Goal: Task Accomplishment & Management: Complete application form

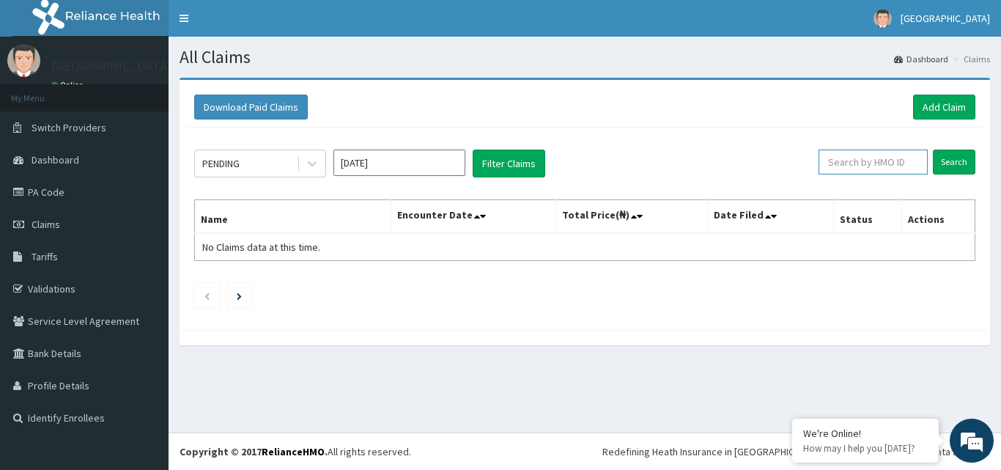
paste input "ISW/10480/B"
type input "ISW/10480/B"
click at [933, 149] on input "Search" at bounding box center [954, 161] width 42 height 25
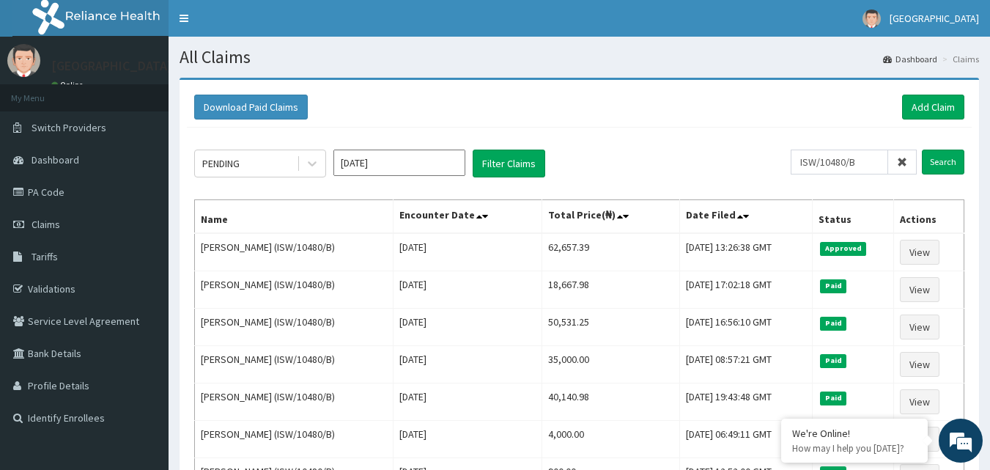
click at [659, 155] on div "PENDING Aug 2025 Filter Claims" at bounding box center [492, 163] width 596 height 28
click at [940, 103] on link "Add Claim" at bounding box center [933, 107] width 62 height 25
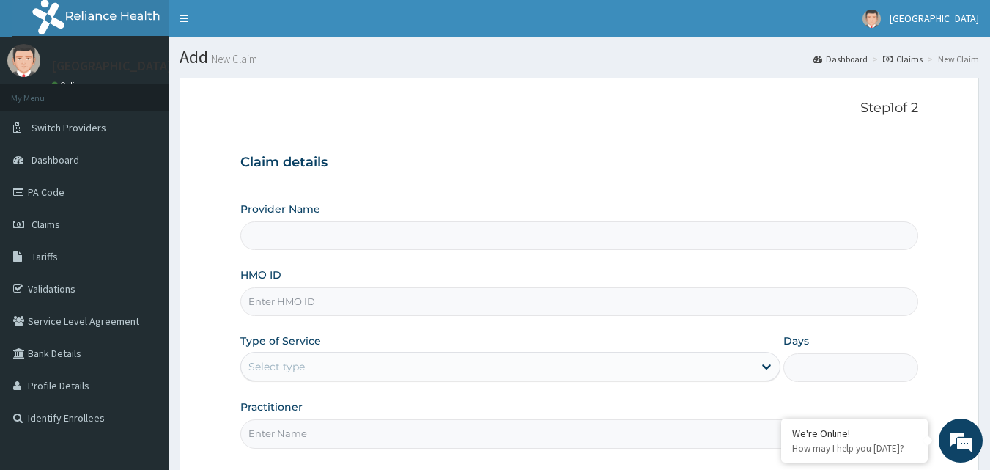
type input "[GEOGRAPHIC_DATA]"
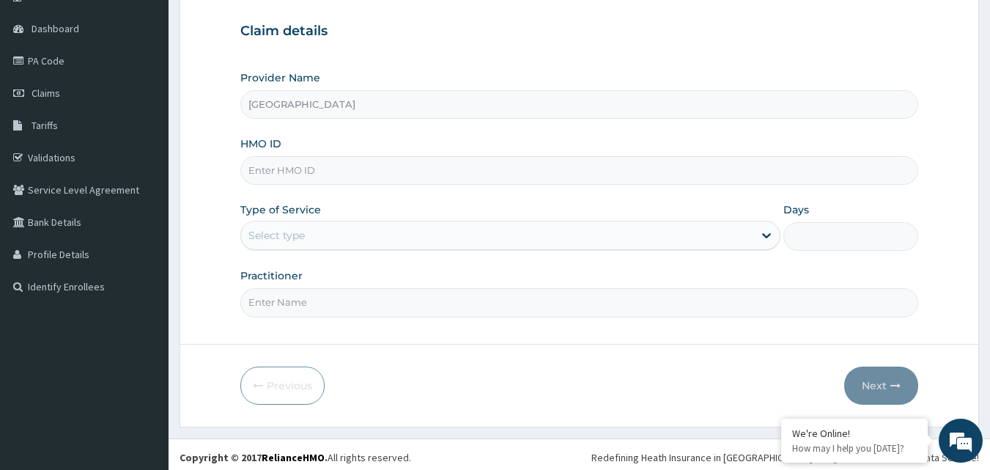
scroll to position [137, 0]
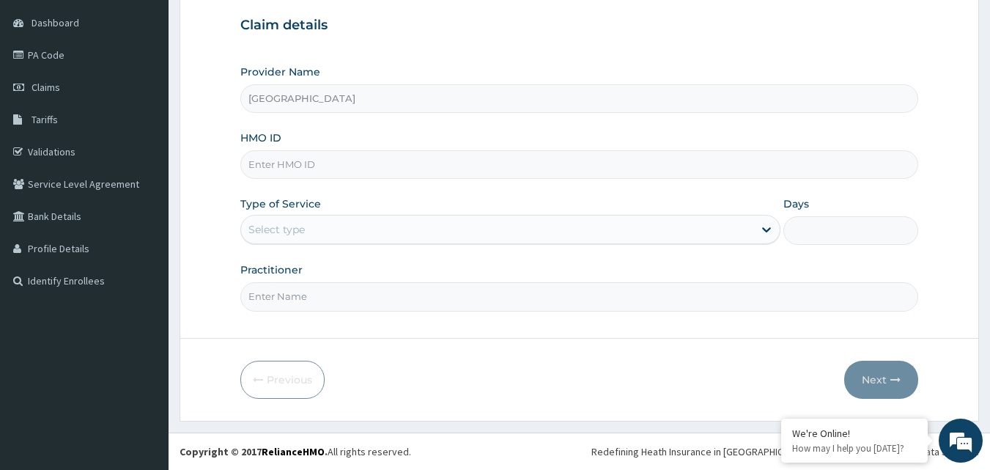
click at [303, 168] on input "HMO ID" at bounding box center [579, 164] width 678 height 29
paste input "ISW/10480/B"
type input "ISW/10480/B"
click at [300, 221] on div "Select type" at bounding box center [497, 229] width 512 height 23
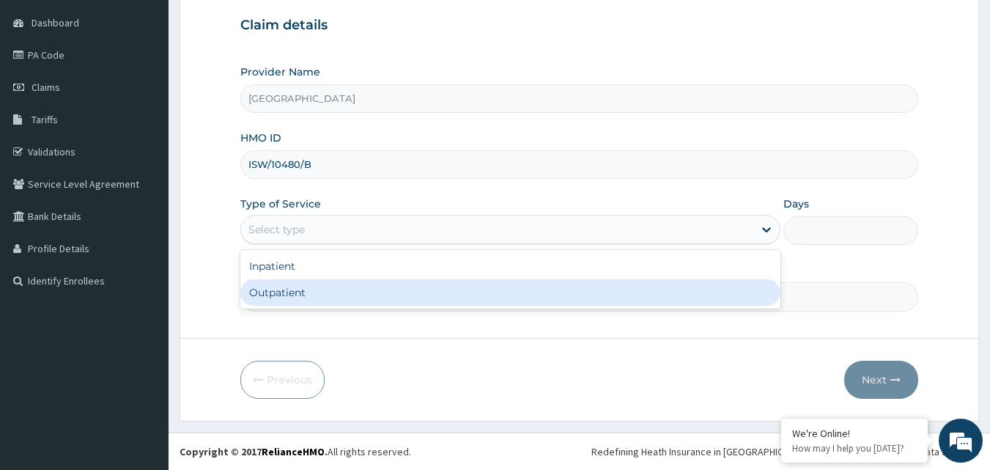
click at [303, 292] on div "Outpatient" at bounding box center [510, 292] width 540 height 26
type input "1"
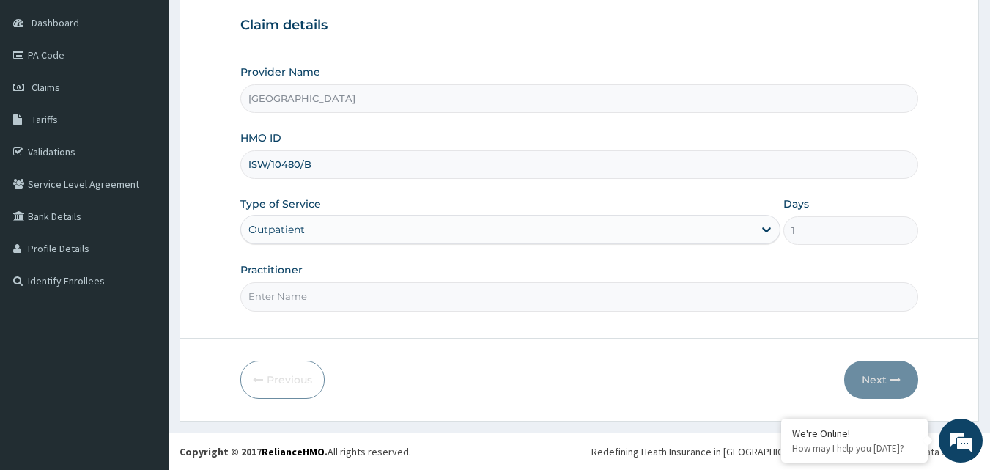
click at [358, 298] on input "Practitioner" at bounding box center [579, 296] width 678 height 29
drag, startPoint x: 358, startPoint y: 298, endPoint x: 338, endPoint y: 296, distance: 20.6
click at [338, 296] on input "Practitioner" at bounding box center [579, 296] width 678 height 29
type input "d"
type input "Dr Emmanuel"
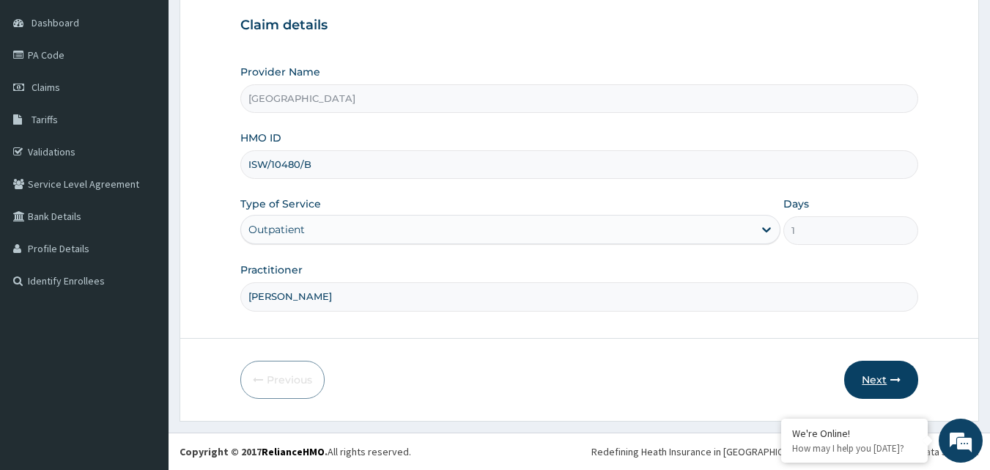
click at [861, 369] on button "Next" at bounding box center [881, 379] width 74 height 38
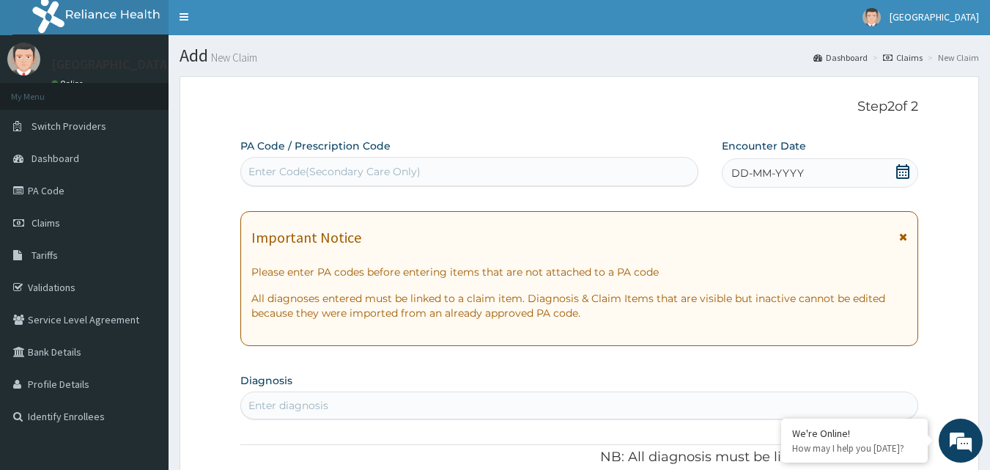
scroll to position [0, 0]
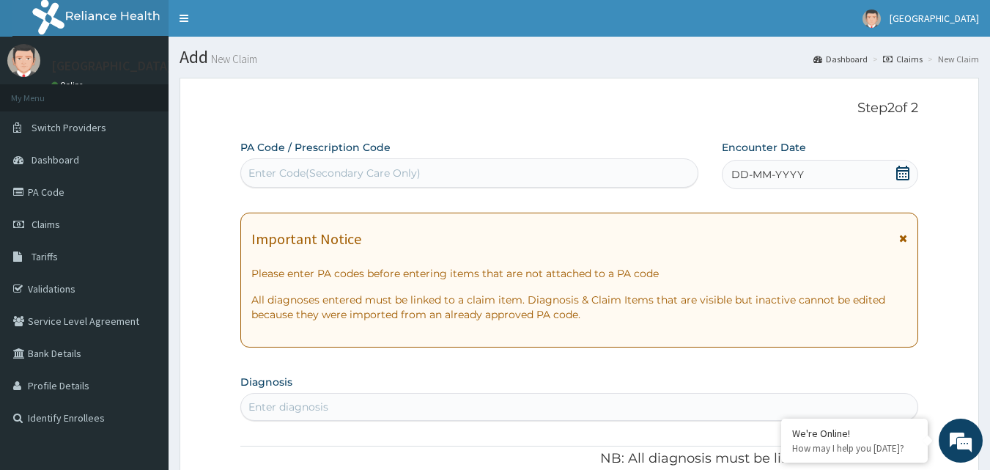
click at [397, 175] on div "Enter Code(Secondary Care Only)" at bounding box center [334, 173] width 172 height 15
click at [73, 200] on link "PA Code" at bounding box center [84, 192] width 169 height 32
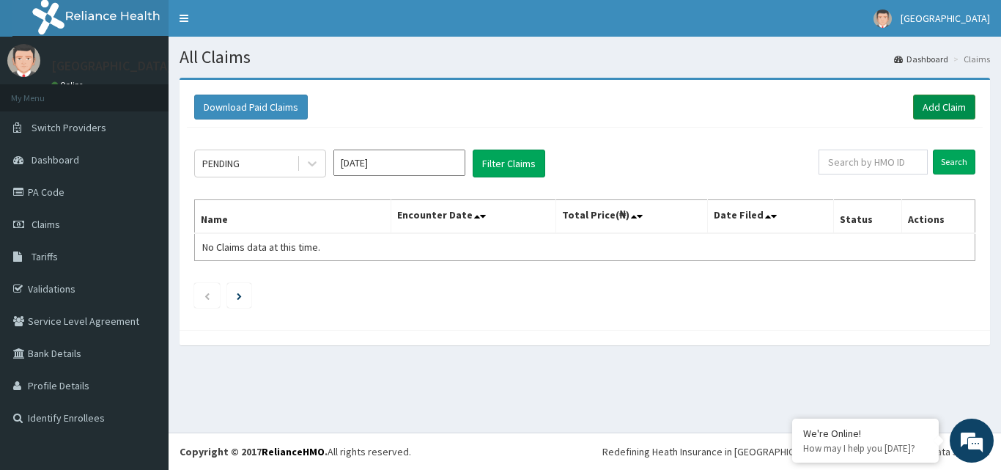
click at [936, 108] on link "Add Claim" at bounding box center [944, 107] width 62 height 25
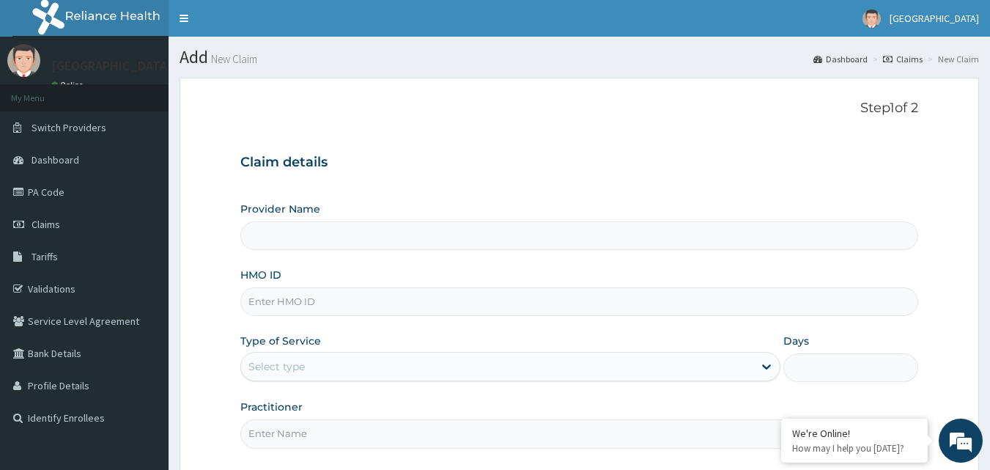
type input "[GEOGRAPHIC_DATA]"
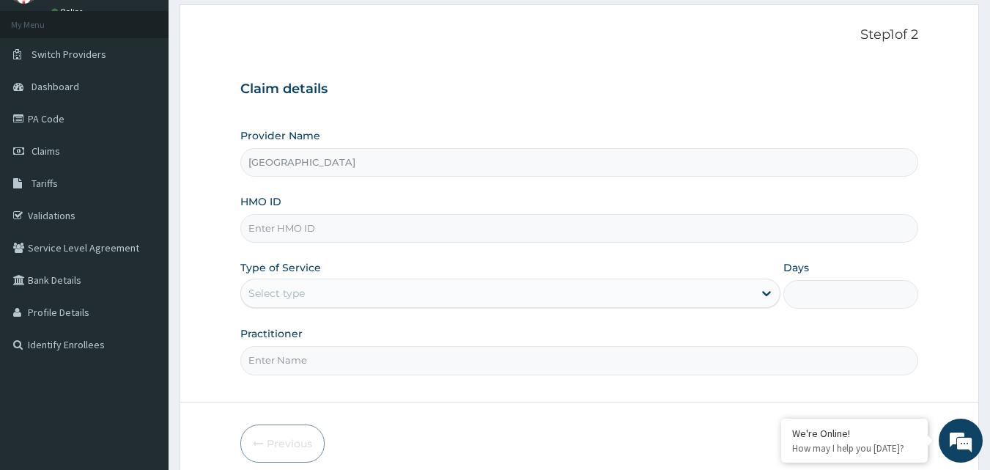
click at [351, 234] on input "HMO ID" at bounding box center [579, 228] width 678 height 29
paste input "ISW/10480/B"
type input "ISW/10480/B"
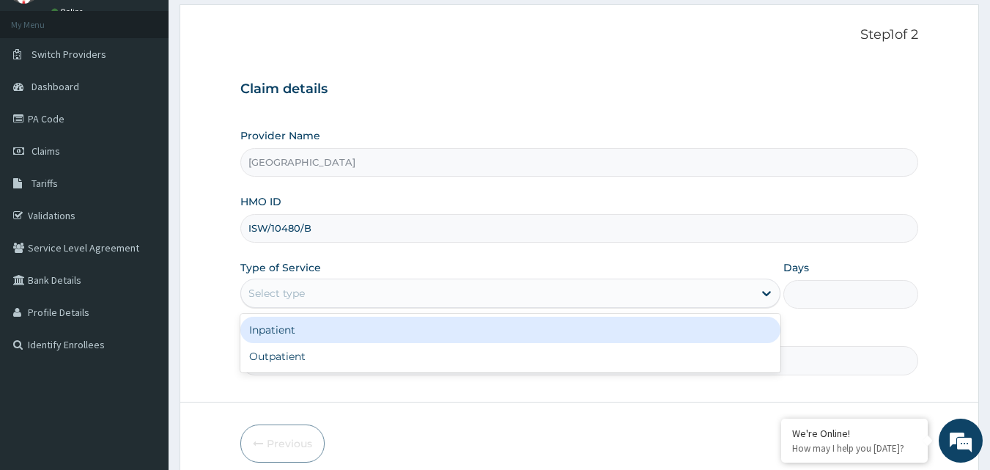
click at [347, 288] on div "Select type" at bounding box center [497, 292] width 512 height 23
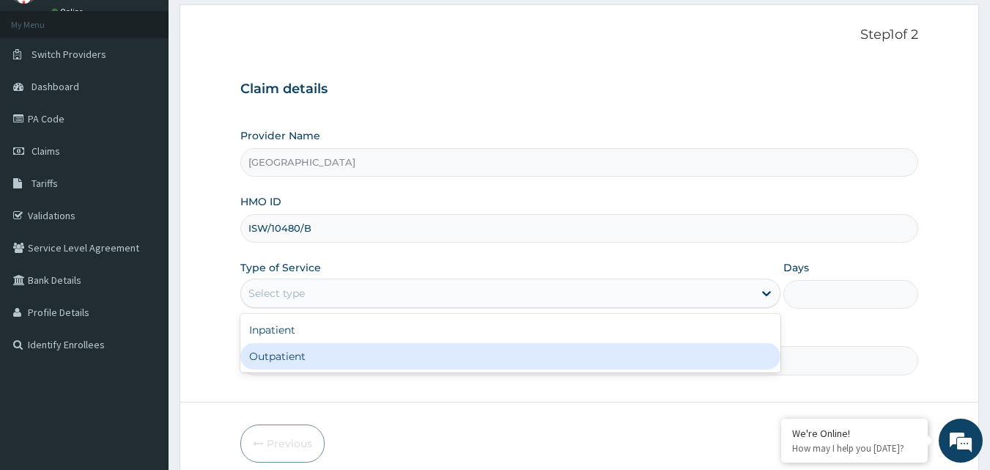
click at [329, 355] on div "Outpatient" at bounding box center [510, 356] width 540 height 26
type input "1"
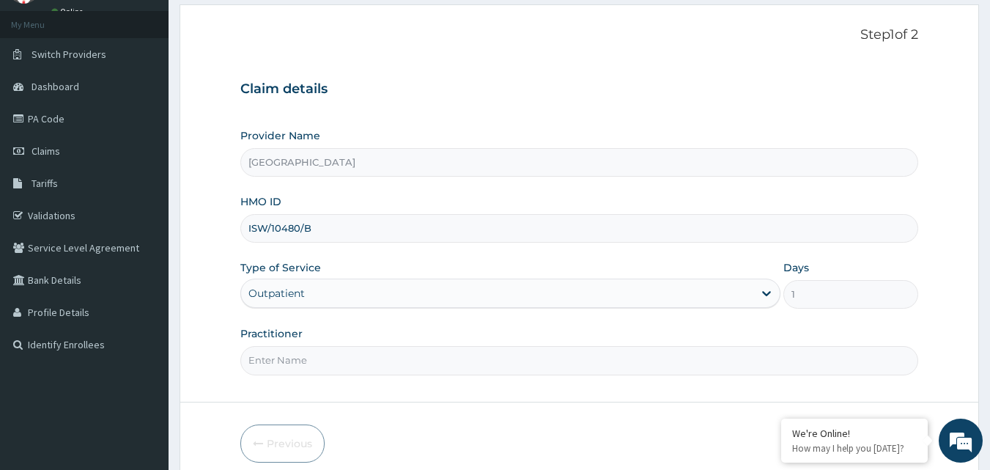
click at [396, 366] on input "Practitioner" at bounding box center [579, 360] width 678 height 29
type input "m"
click at [271, 360] on input "Dr emmanuel" at bounding box center [579, 360] width 678 height 29
drag, startPoint x: 327, startPoint y: 359, endPoint x: 264, endPoint y: 360, distance: 62.3
click at [264, 360] on input "Dr Emmanuel" at bounding box center [579, 360] width 678 height 29
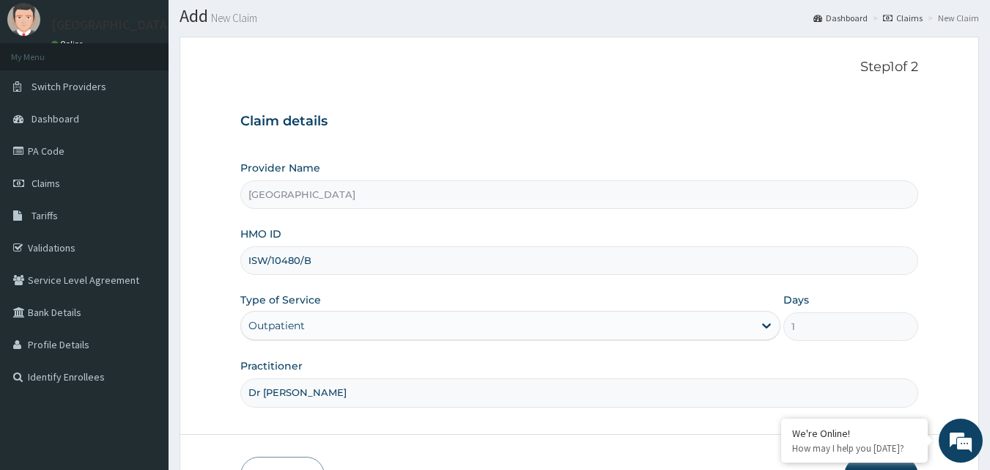
scroll to position [73, 0]
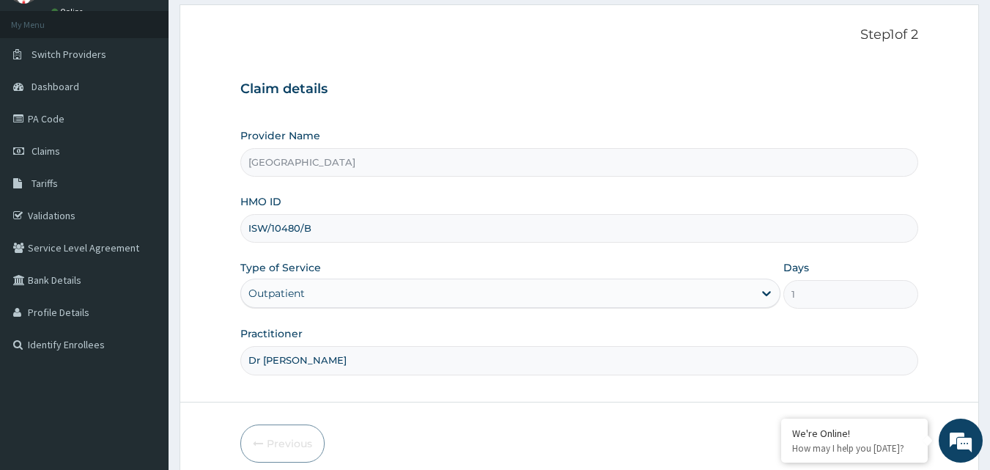
click at [286, 361] on input "Dr Obeyi" at bounding box center [579, 360] width 678 height 29
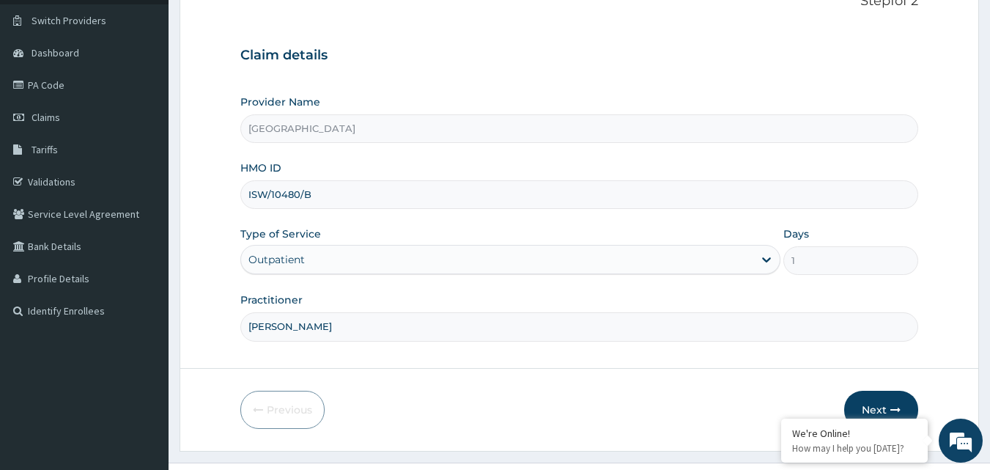
scroll to position [137, 0]
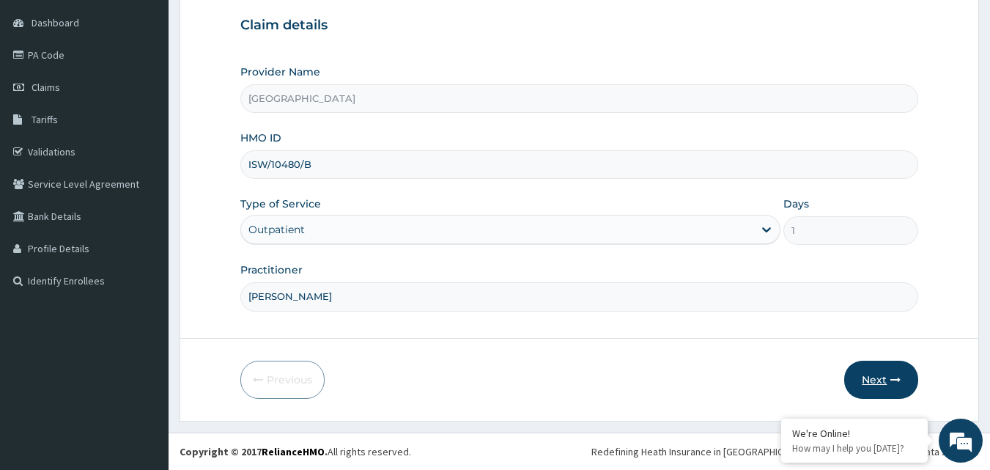
type input "Dr Obehi"
click at [892, 371] on button "Next" at bounding box center [881, 379] width 74 height 38
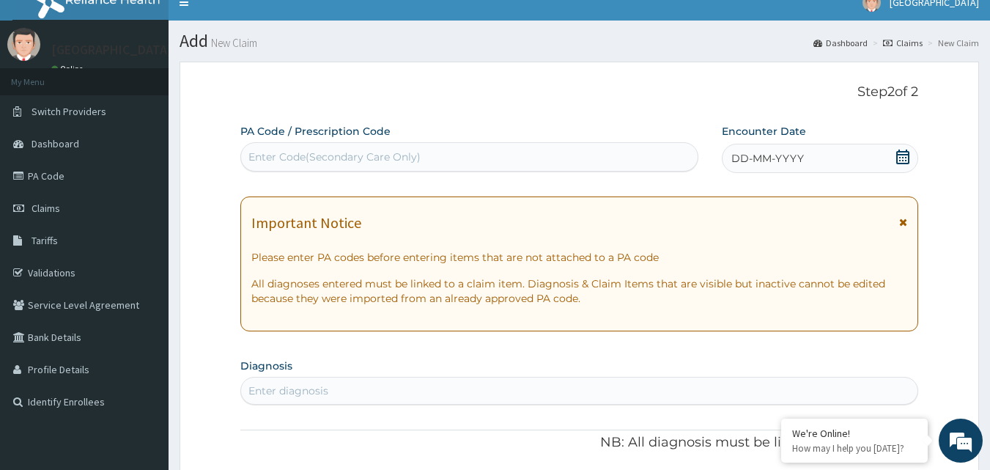
scroll to position [0, 0]
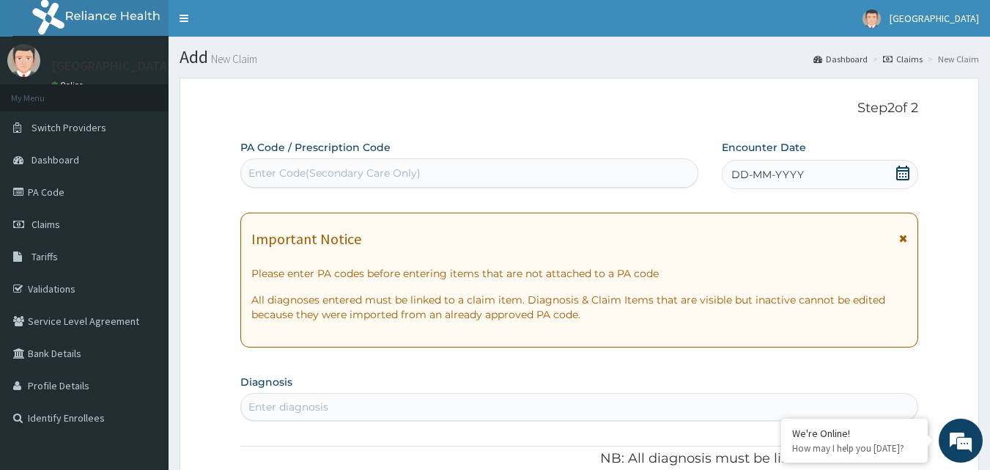
click at [365, 171] on div "Enter Code(Secondary Care Only)" at bounding box center [334, 173] width 172 height 15
drag, startPoint x: 365, startPoint y: 171, endPoint x: 319, endPoint y: 171, distance: 46.2
click at [319, 171] on div "Enter Code(Secondary Care Only)" at bounding box center [334, 173] width 172 height 15
drag, startPoint x: 318, startPoint y: 171, endPoint x: 286, endPoint y: 171, distance: 32.2
click at [286, 171] on div "Enter Code(Secondary Care Only)" at bounding box center [334, 173] width 172 height 15
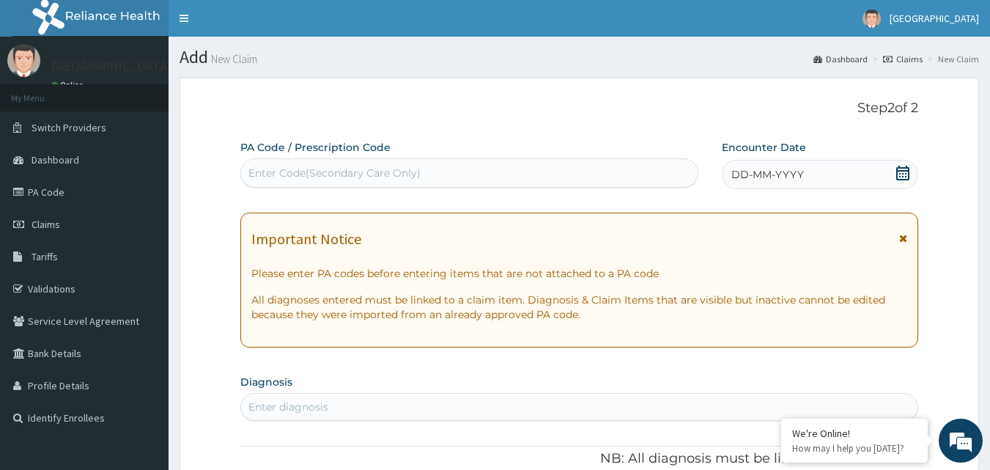
click at [286, 171] on div "Enter Code(Secondary Care Only)" at bounding box center [334, 173] width 172 height 15
drag, startPoint x: 286, startPoint y: 171, endPoint x: 579, endPoint y: 173, distance: 293.1
click at [579, 173] on div "Enter Code(Secondary Care Only)" at bounding box center [469, 172] width 457 height 23
paste input "ISW/10480/B"
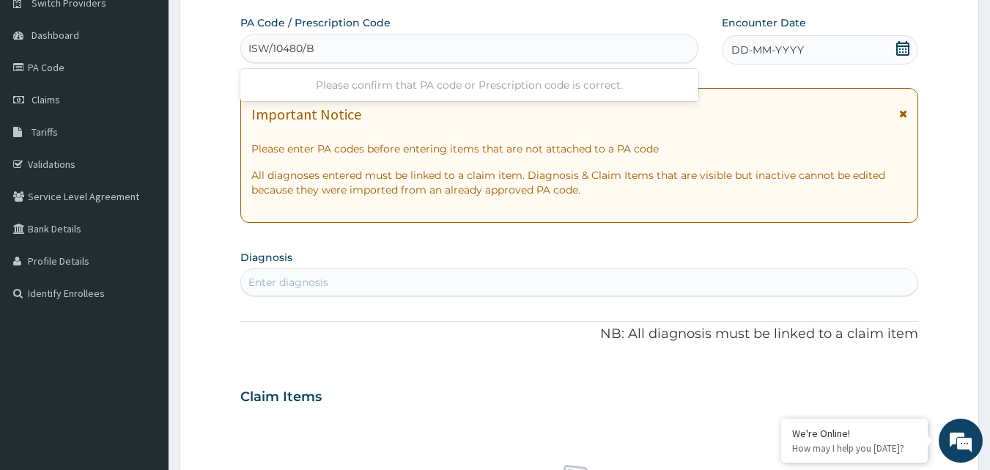
scroll to position [147, 0]
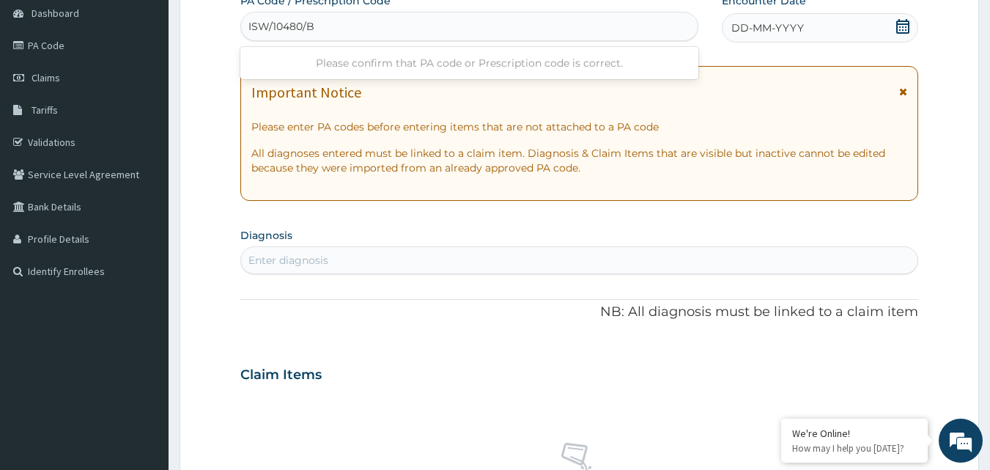
type input "ISW/10480/B"
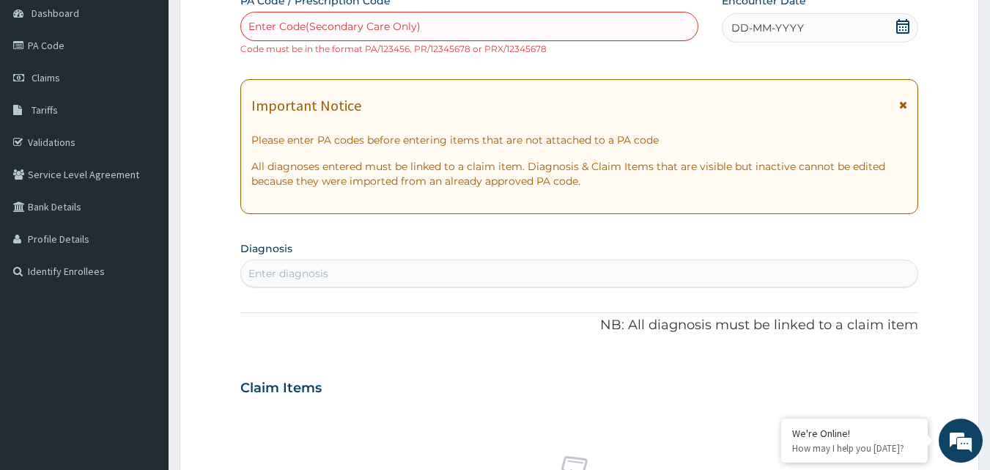
click at [564, 261] on div "Enter diagnosis" at bounding box center [579, 273] width 678 height 28
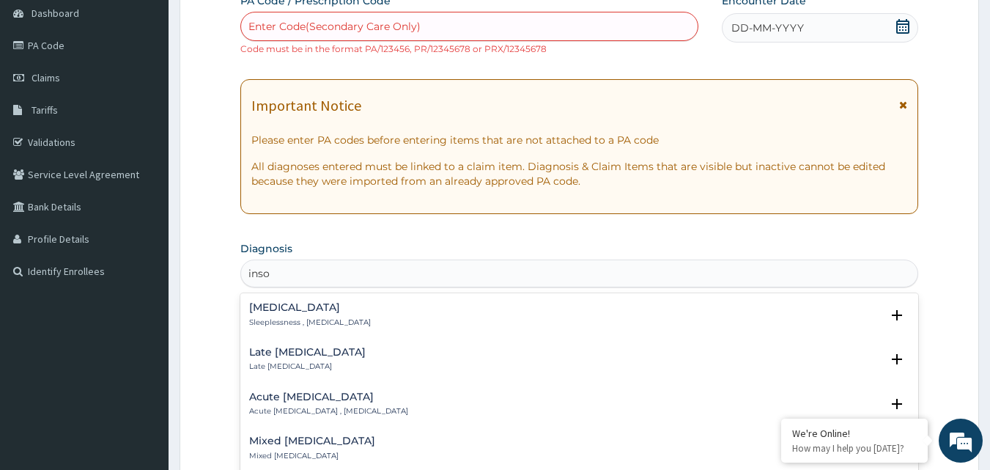
type input "insom"
click at [354, 309] on div "Insomnia Sleeplessness , Insomnia" at bounding box center [579, 315] width 661 height 26
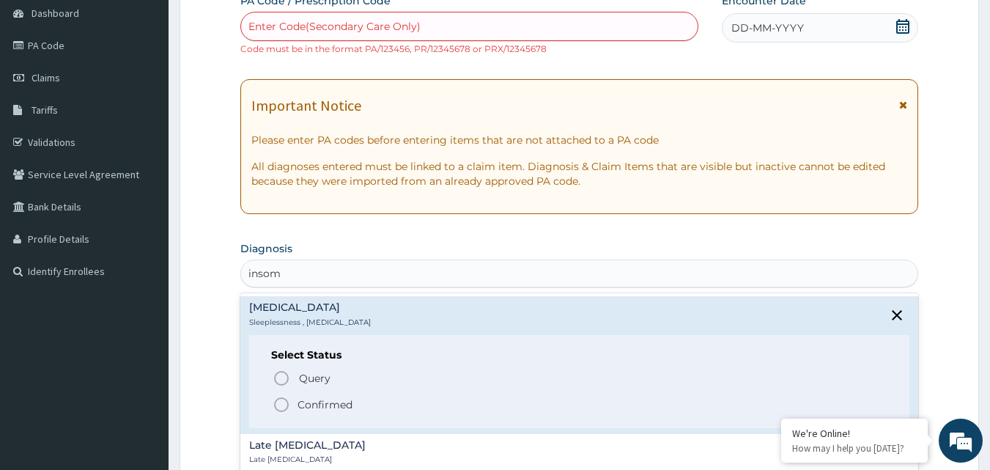
click at [284, 404] on icon "status option filled" at bounding box center [282, 405] width 18 height 18
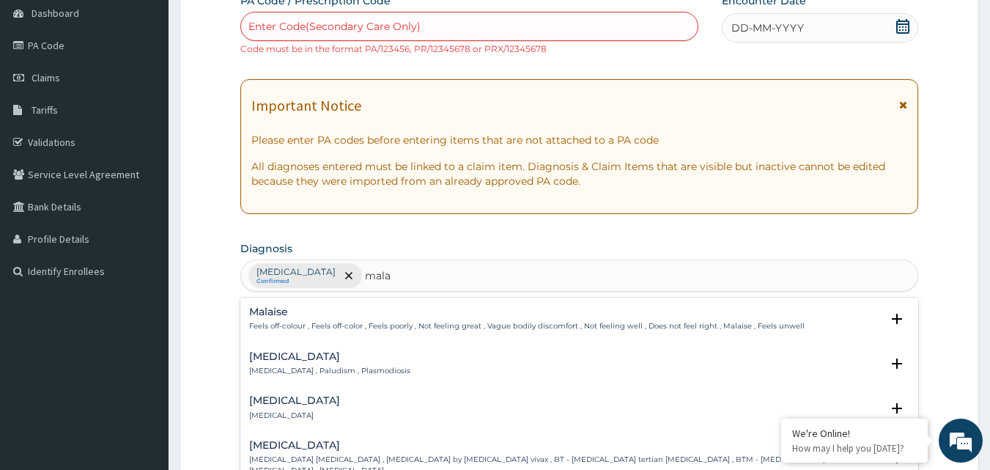
type input "malar"
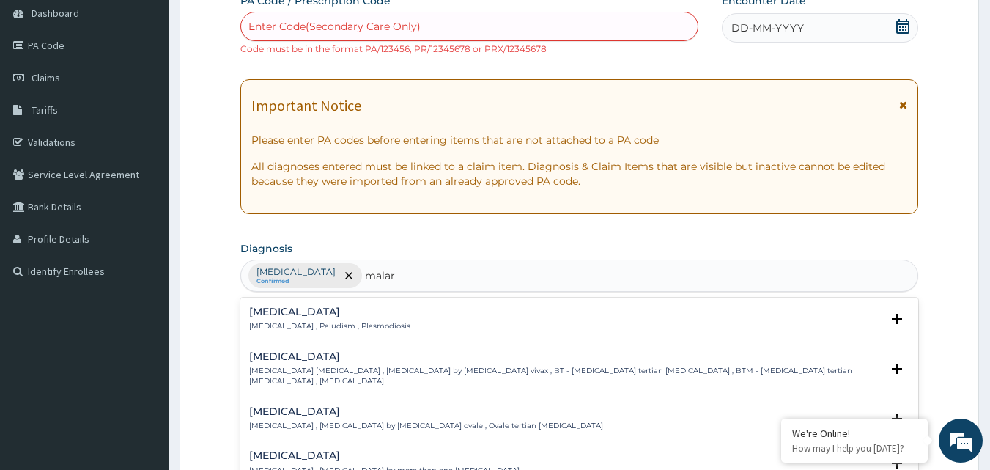
click at [341, 328] on p "Malaria , Paludism , Plasmodiosis" at bounding box center [329, 326] width 161 height 10
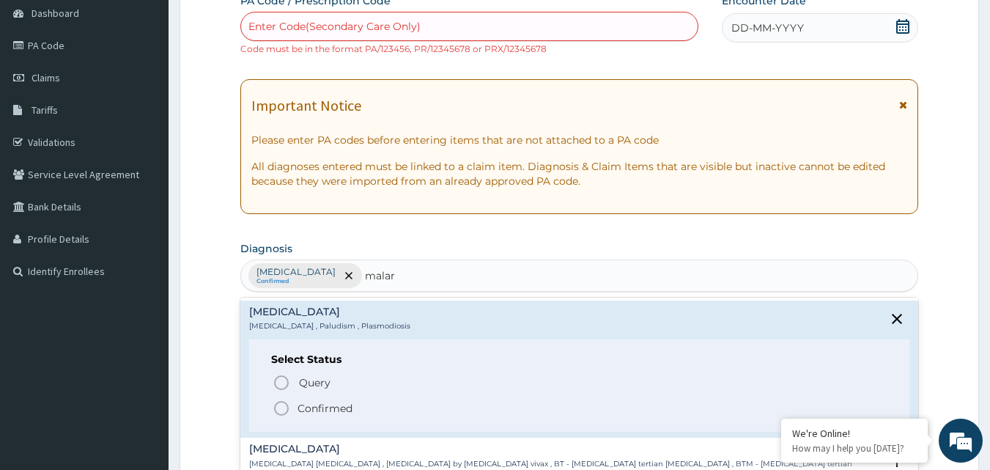
click at [281, 404] on icon "status option filled" at bounding box center [282, 408] width 18 height 18
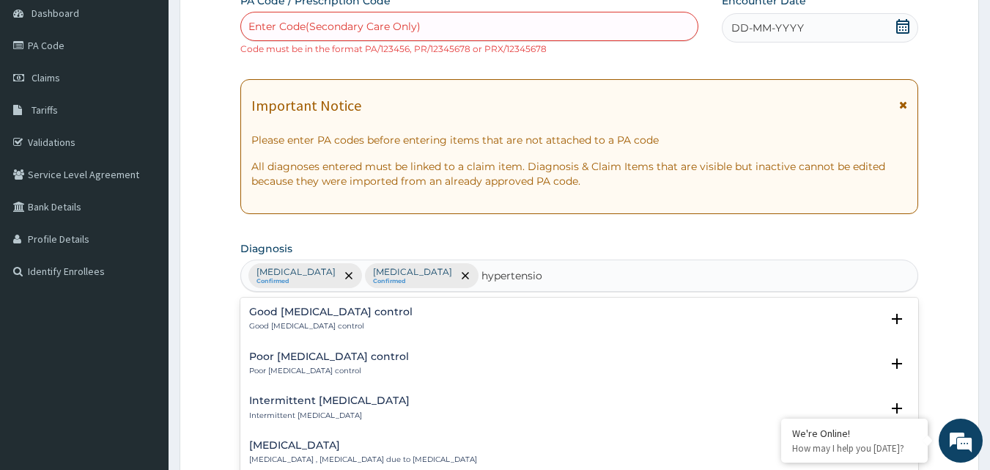
scroll to position [1465, 0]
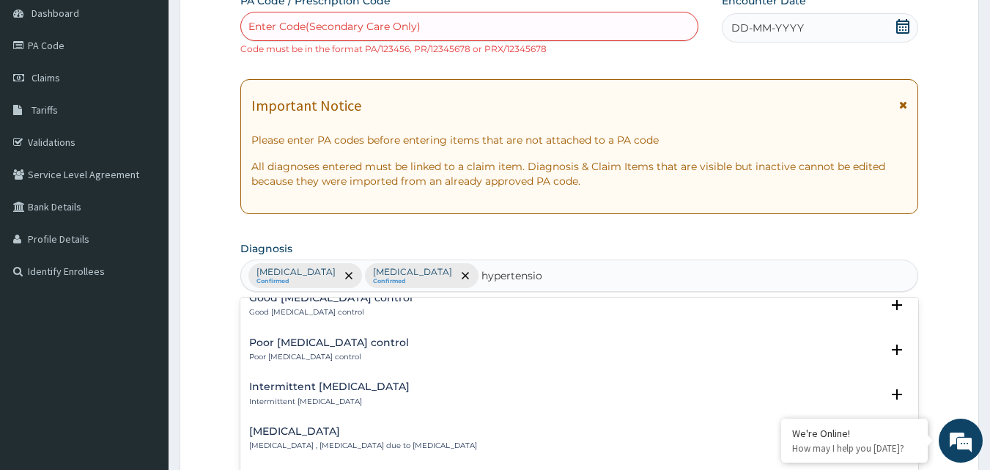
type input "hypertensio"
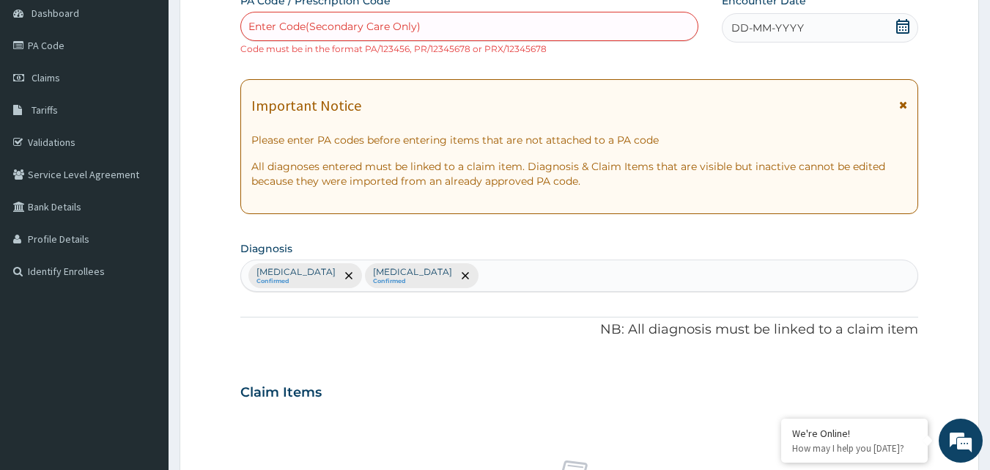
drag, startPoint x: 423, startPoint y: 278, endPoint x: 461, endPoint y: 300, distance: 43.3
click at [461, 300] on div "PA Code / Prescription Code Enter Code(Secondary Care Only) Code must be in the…" at bounding box center [579, 381] width 678 height 776
click at [413, 275] on div "Insomnia Confirmed Malaria Confirmed" at bounding box center [579, 275] width 677 height 31
paste input "e"
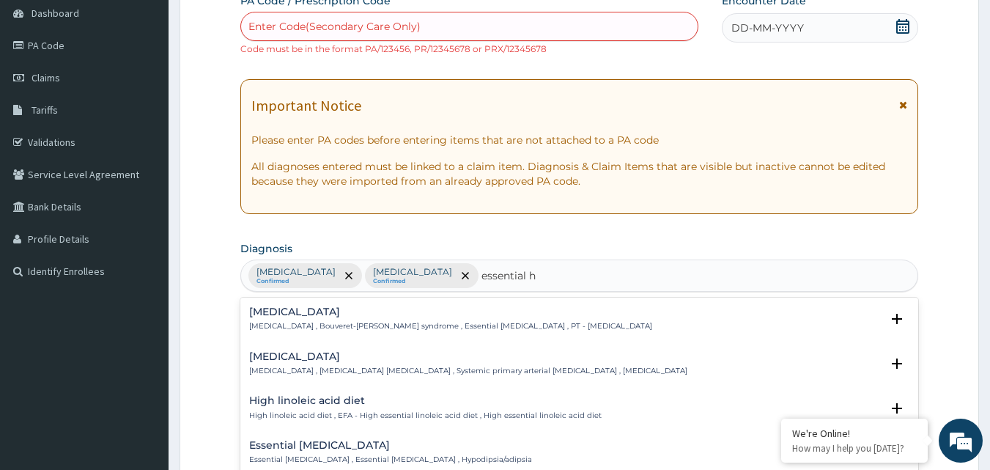
type input "essential hy"
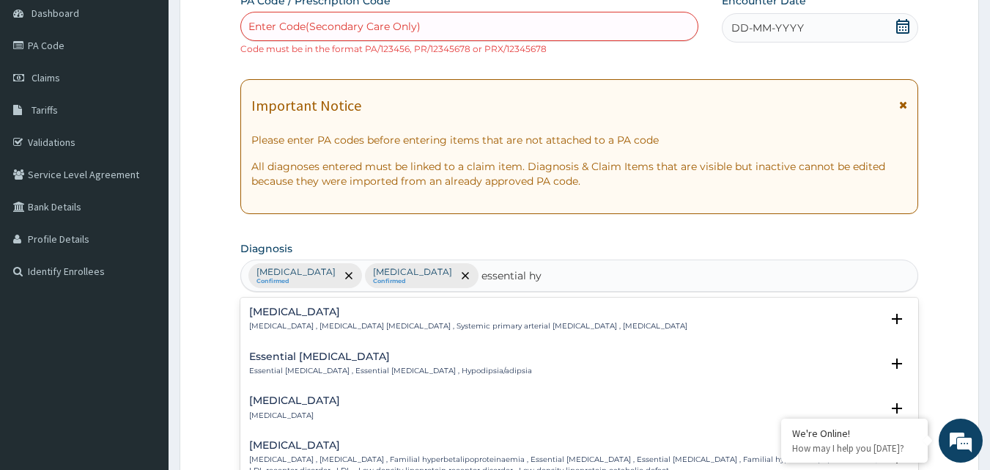
click at [404, 313] on h4 "Essential hypertension" at bounding box center [468, 311] width 438 height 11
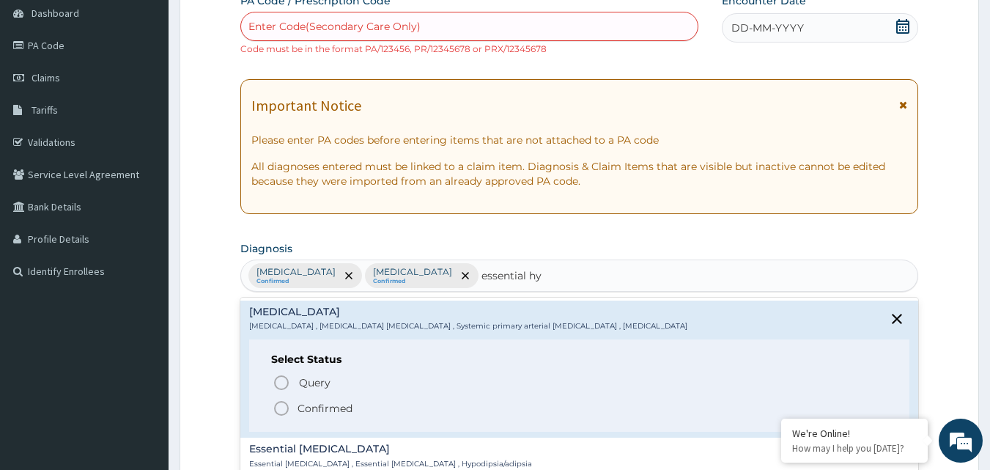
click at [281, 402] on circle "status option filled" at bounding box center [281, 407] width 13 height 13
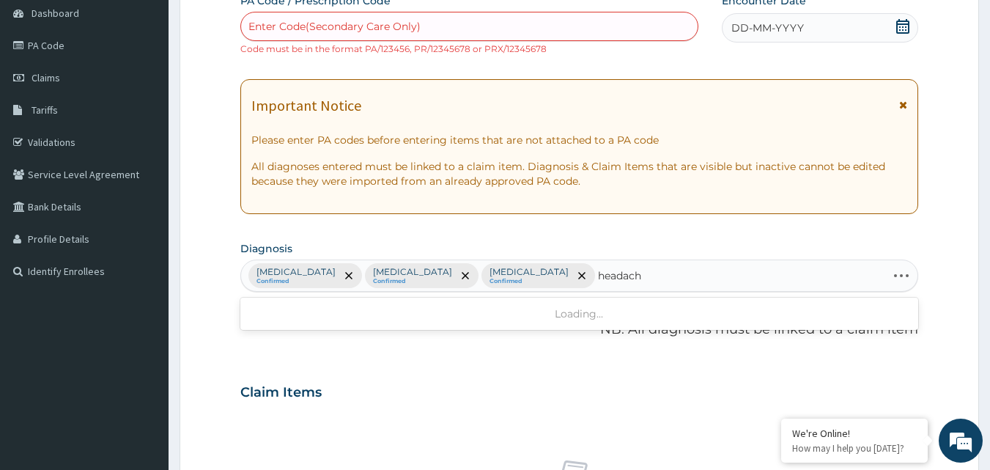
type input "headache"
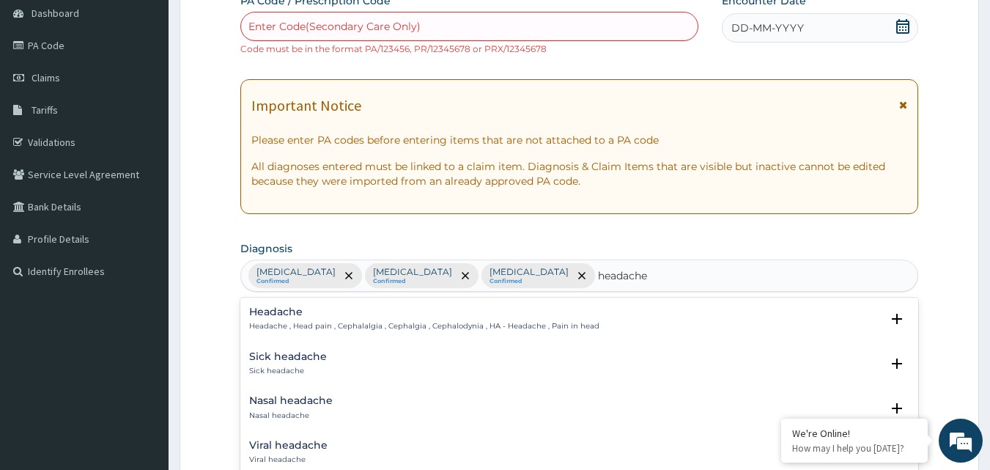
click at [317, 315] on h4 "Headache" at bounding box center [424, 311] width 350 height 11
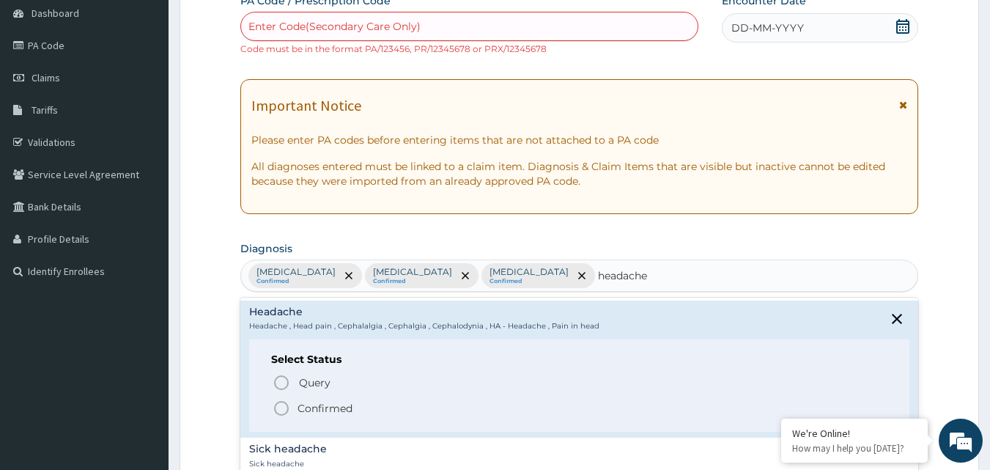
drag, startPoint x: 263, startPoint y: 403, endPoint x: 281, endPoint y: 407, distance: 18.0
click at [270, 404] on div "Select Status Query Query covers suspected (?), Keep in view (kiv), Ruled out (…" at bounding box center [579, 385] width 661 height 93
click at [282, 407] on icon "status option filled" at bounding box center [282, 408] width 18 height 18
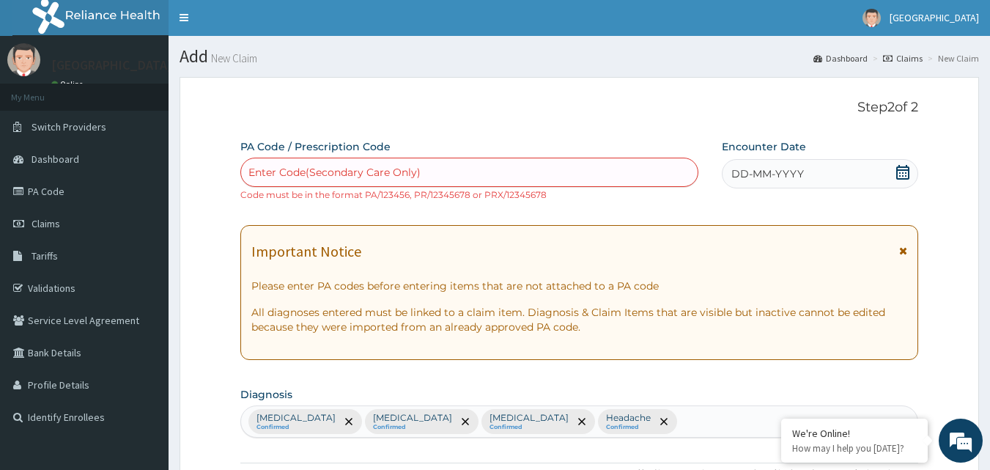
scroll to position [0, 0]
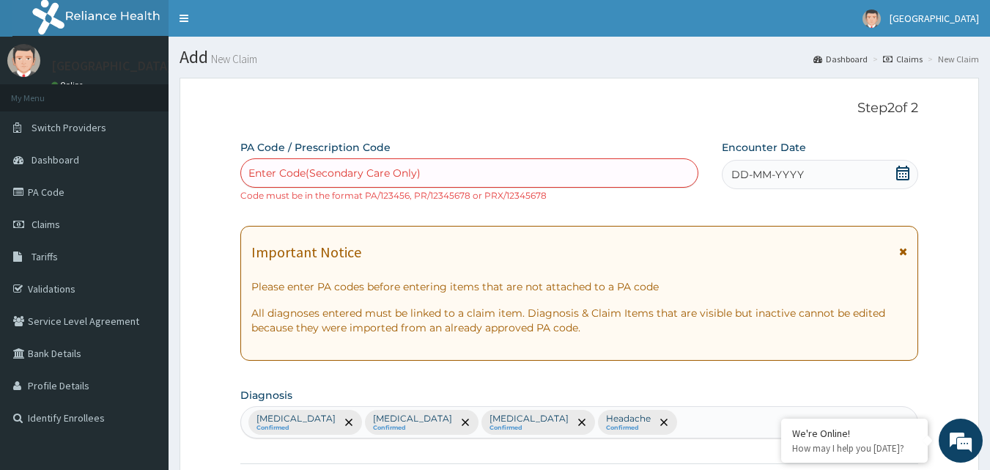
drag, startPoint x: 429, startPoint y: 170, endPoint x: 324, endPoint y: 173, distance: 105.5
click at [324, 173] on div "Enter Code(Secondary Care Only)" at bounding box center [334, 173] width 172 height 15
paste input "PA/6F4129"
type input "PA/6F4129"
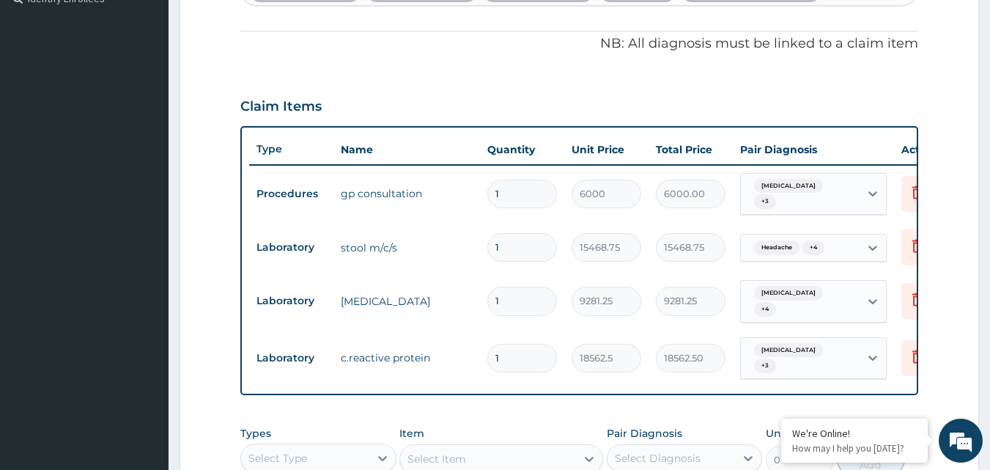
scroll to position [393, 0]
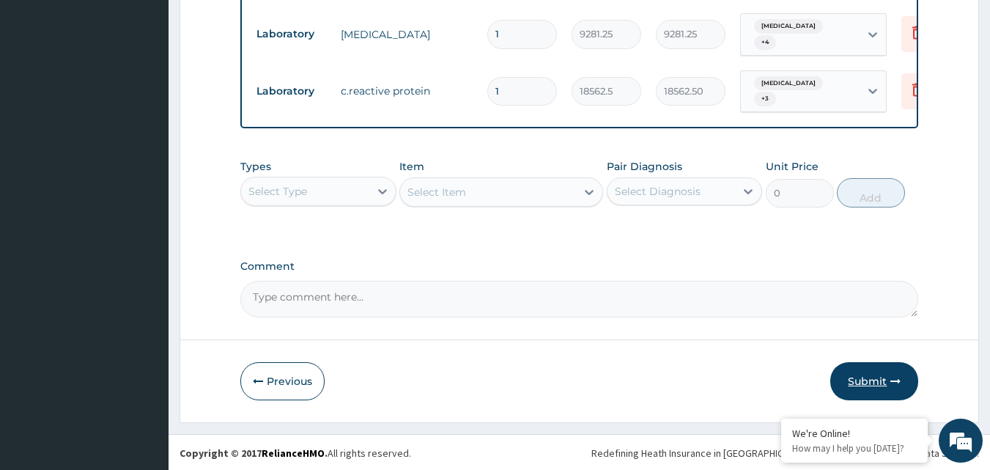
click at [857, 374] on button "Submit" at bounding box center [874, 381] width 88 height 38
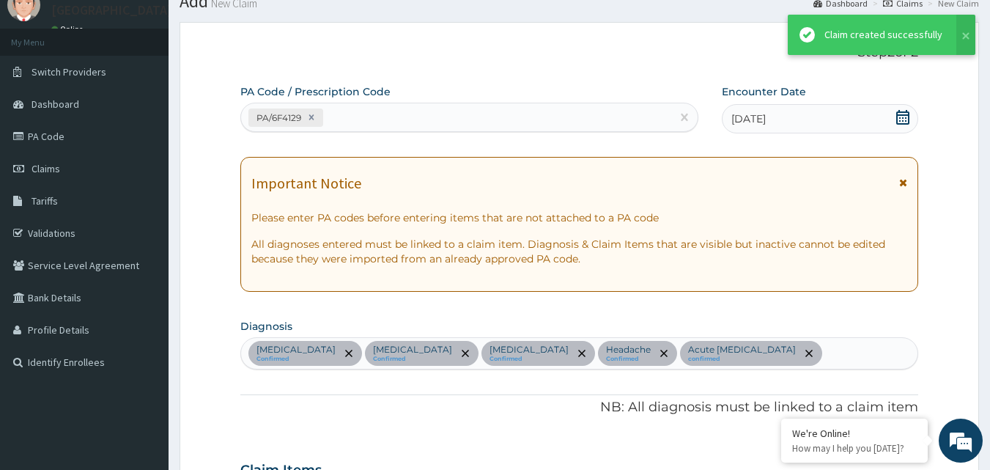
scroll to position [686, 0]
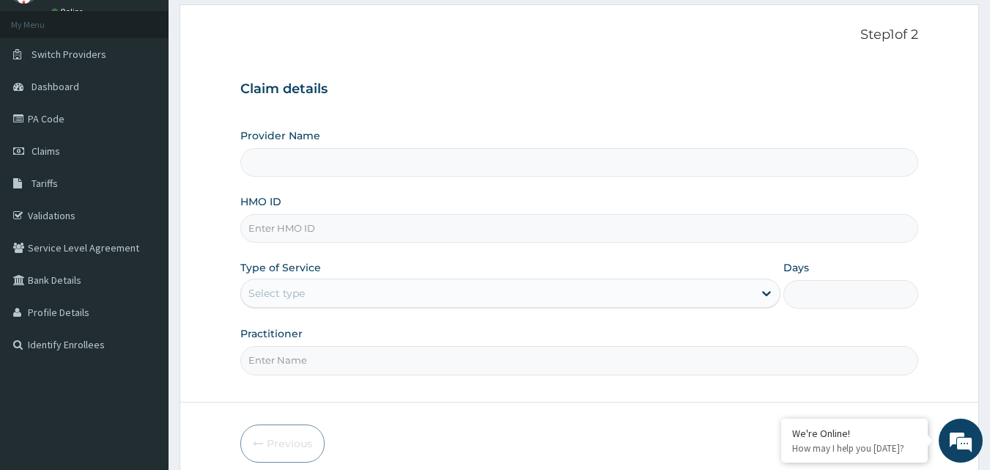
type input "[GEOGRAPHIC_DATA]"
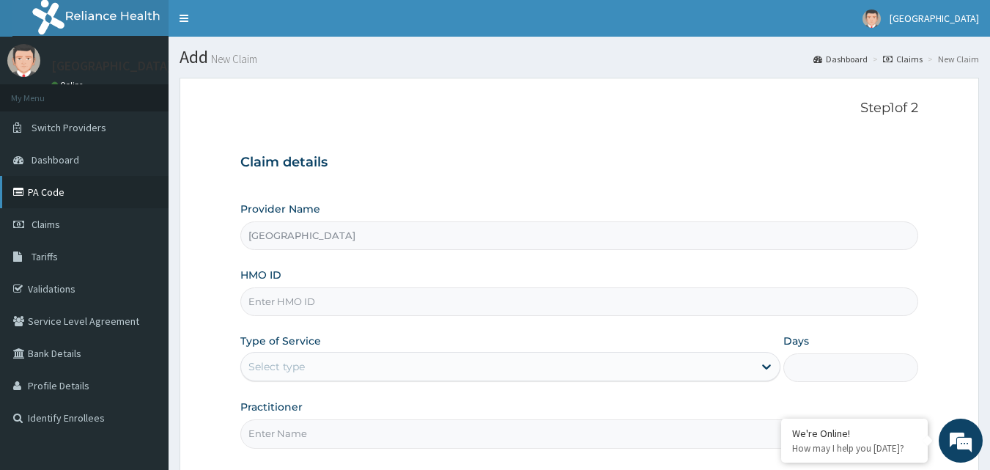
click at [83, 190] on link "PA Code" at bounding box center [84, 192] width 169 height 32
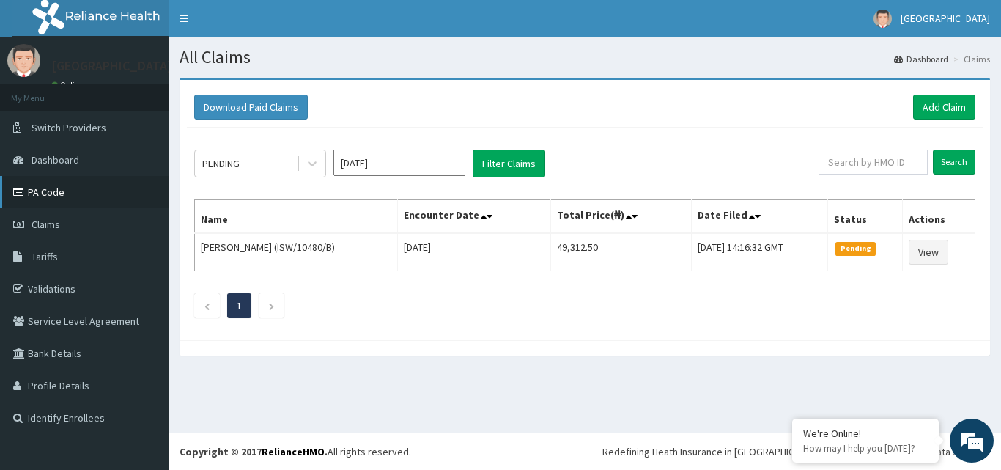
click at [52, 199] on link "PA Code" at bounding box center [84, 192] width 169 height 32
click at [929, 108] on link "Add Claim" at bounding box center [944, 107] width 62 height 25
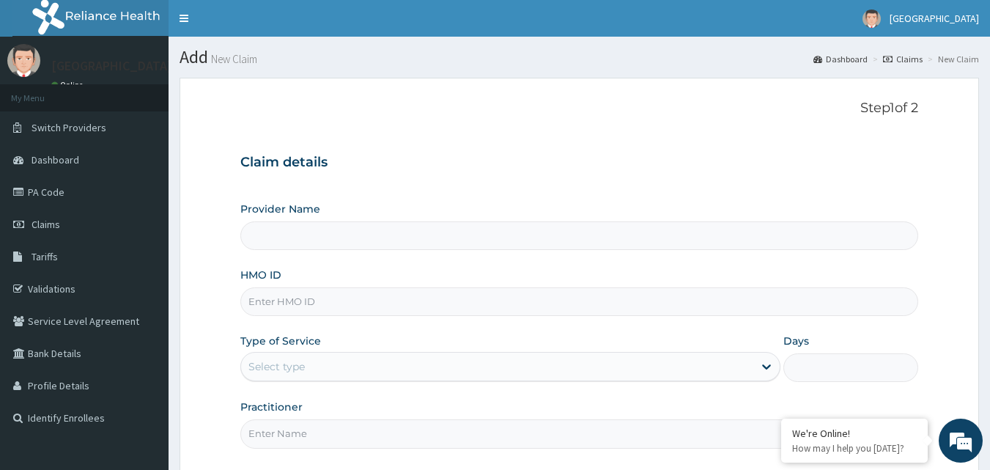
type input "[GEOGRAPHIC_DATA]"
click at [319, 301] on input "HMO ID" at bounding box center [579, 301] width 678 height 29
paste input "PIL/10009/D"
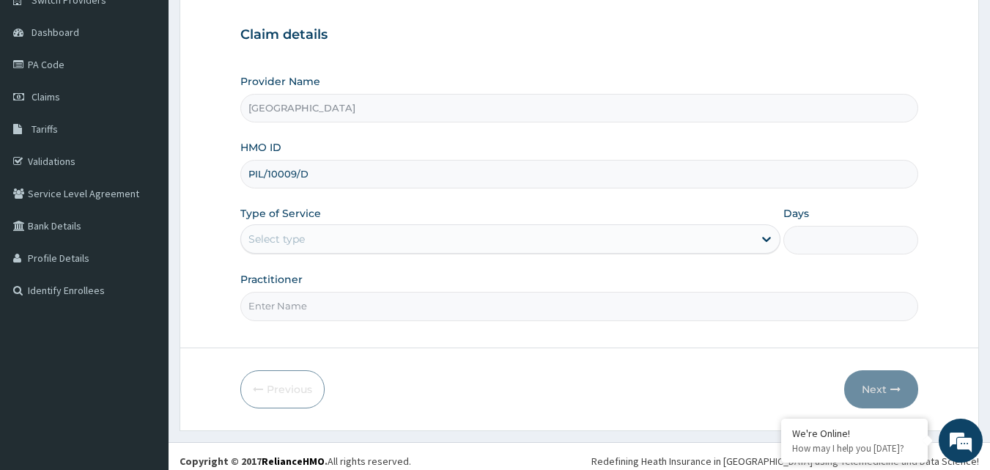
scroll to position [137, 0]
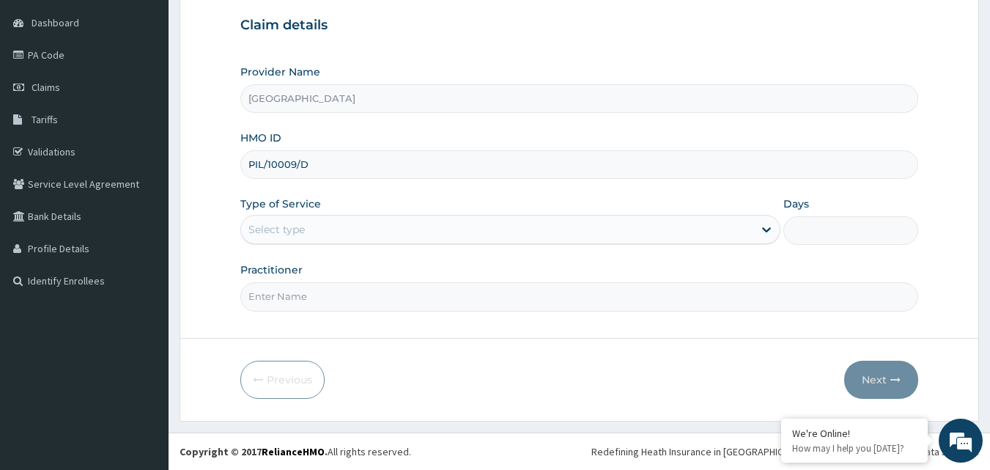
type input "PIL/10009/D"
click at [420, 231] on div "Select type" at bounding box center [497, 229] width 512 height 23
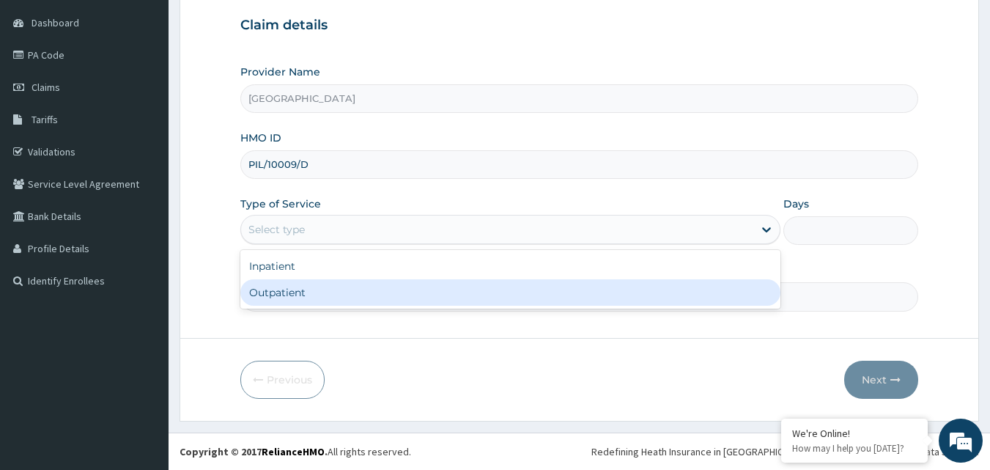
click at [362, 289] on div "Outpatient" at bounding box center [510, 292] width 540 height 26
type input "1"
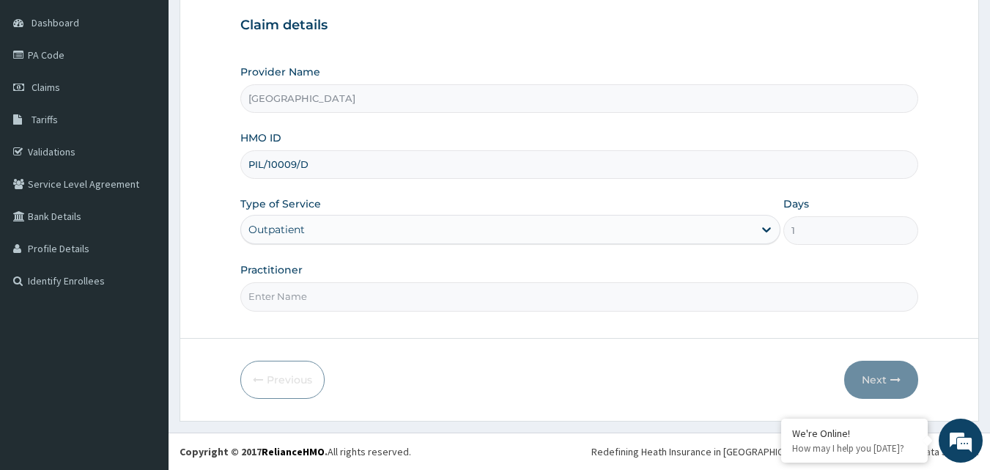
click at [382, 297] on input "Practitioner" at bounding box center [579, 296] width 678 height 29
type input "d"
type input "Dr Serena"
click at [892, 373] on button "Next" at bounding box center [881, 379] width 74 height 38
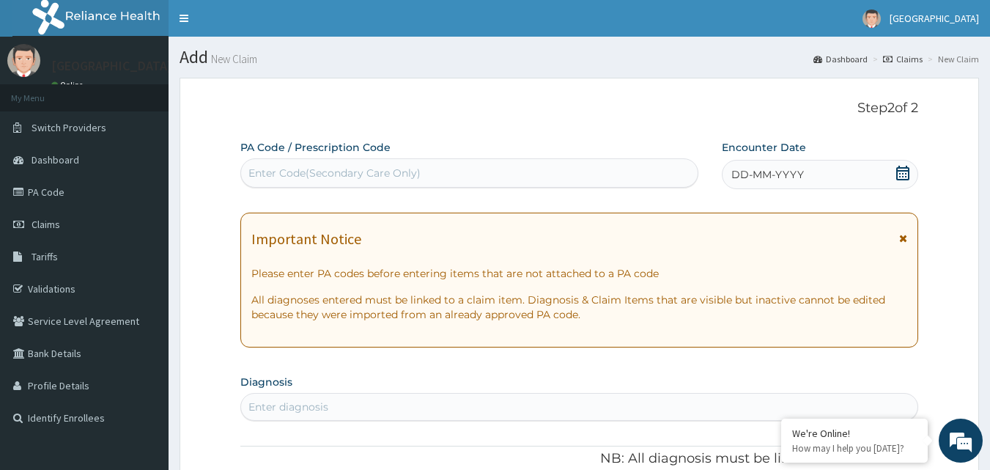
click at [482, 176] on div "Enter Code(Secondary Care Only)" at bounding box center [469, 172] width 457 height 23
drag, startPoint x: 482, startPoint y: 176, endPoint x: 393, endPoint y: 163, distance: 90.2
click at [393, 163] on div "Enter Code(Secondary Care Only)" at bounding box center [469, 172] width 457 height 23
paste input "PIL/10009/D"
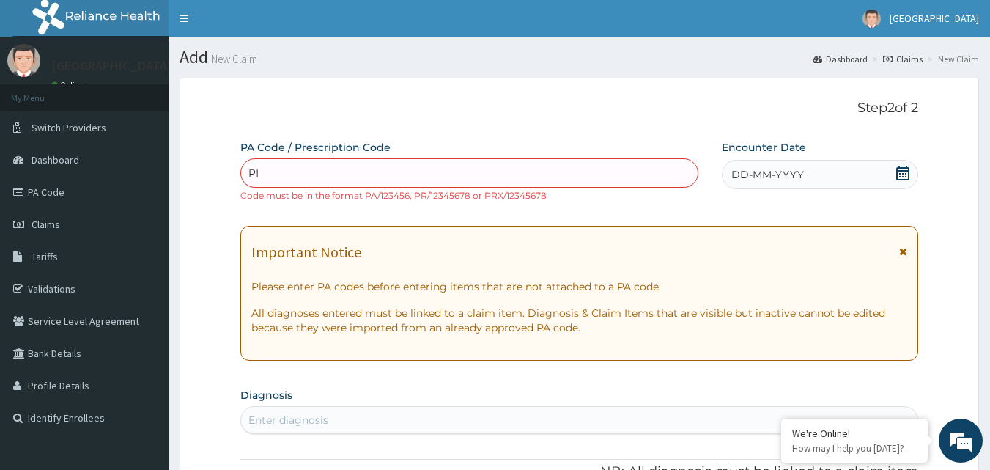
type input "P"
paste input "PA/2CAF5D"
type input "PA/2CAF5D"
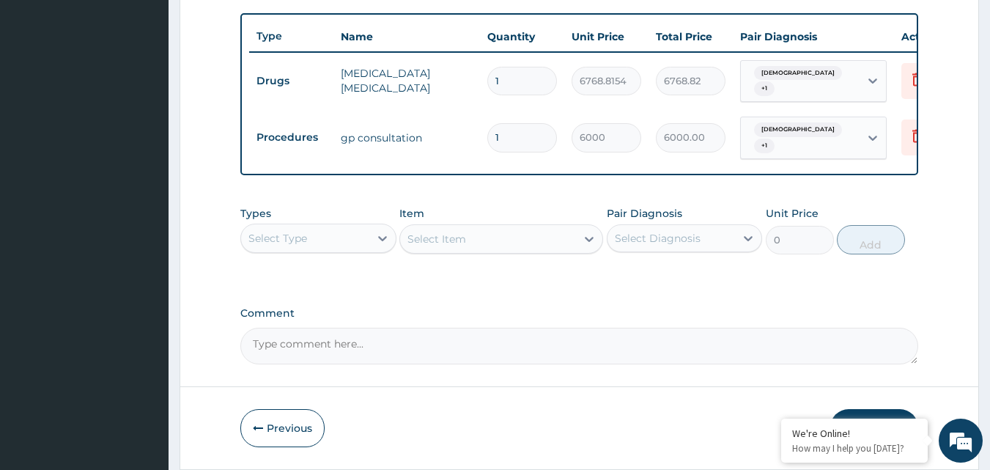
scroll to position [506, 0]
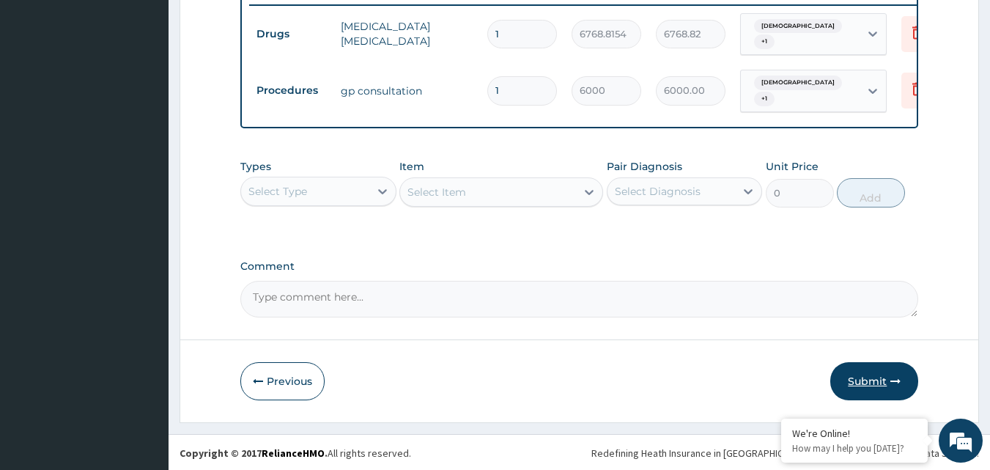
click at [887, 371] on button "Submit" at bounding box center [874, 381] width 88 height 38
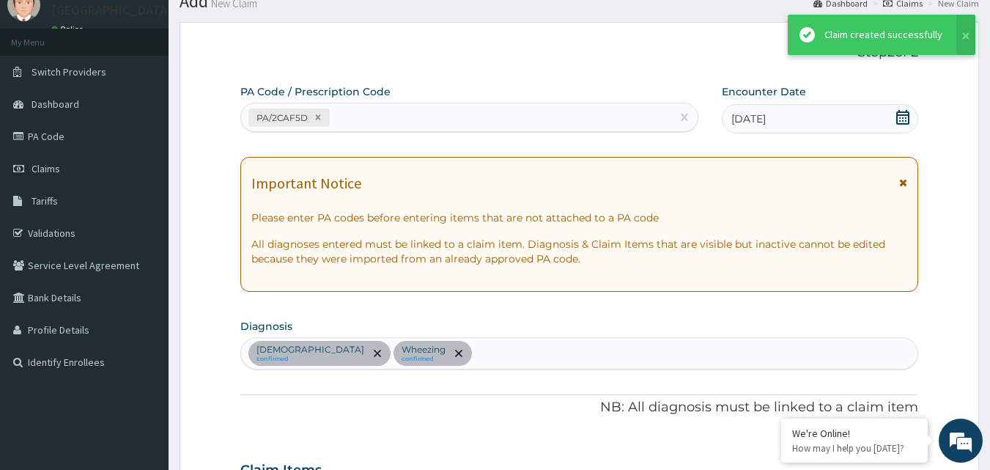
scroll to position [579, 0]
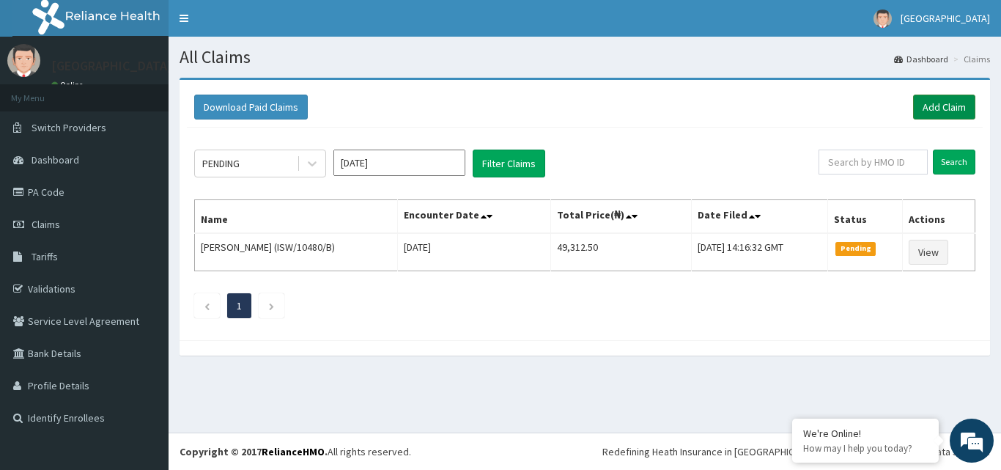
click at [944, 114] on link "Add Claim" at bounding box center [944, 107] width 62 height 25
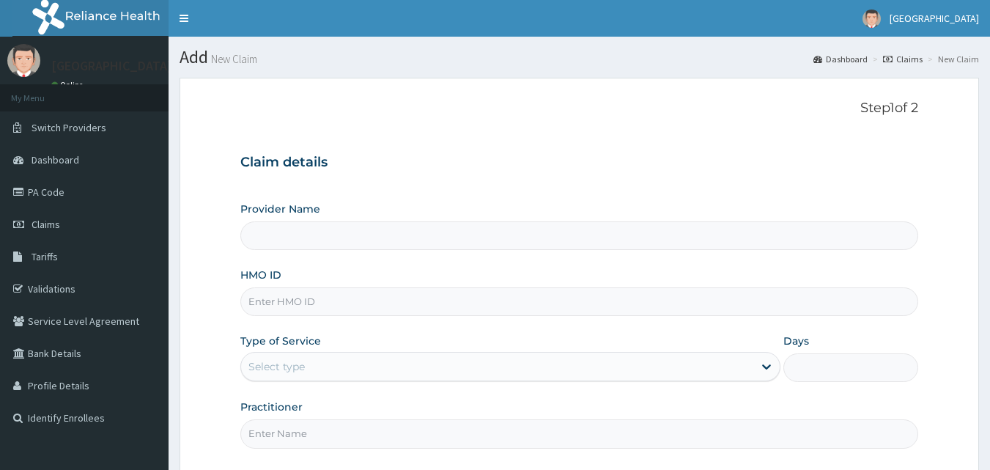
type input "[GEOGRAPHIC_DATA]"
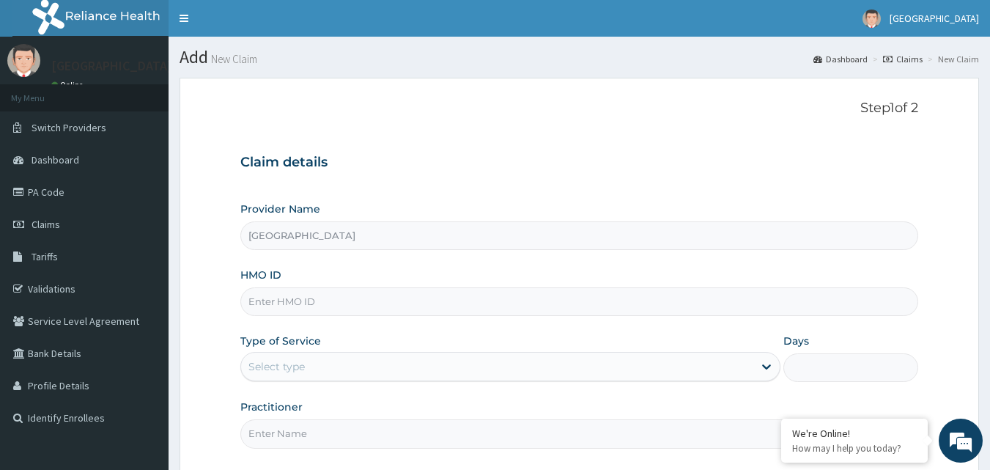
click at [294, 308] on input "HMO ID" at bounding box center [579, 301] width 678 height 29
paste input "PIL/10009/D"
type input "PIL/10009/D"
click at [346, 365] on div "Select type" at bounding box center [497, 366] width 512 height 23
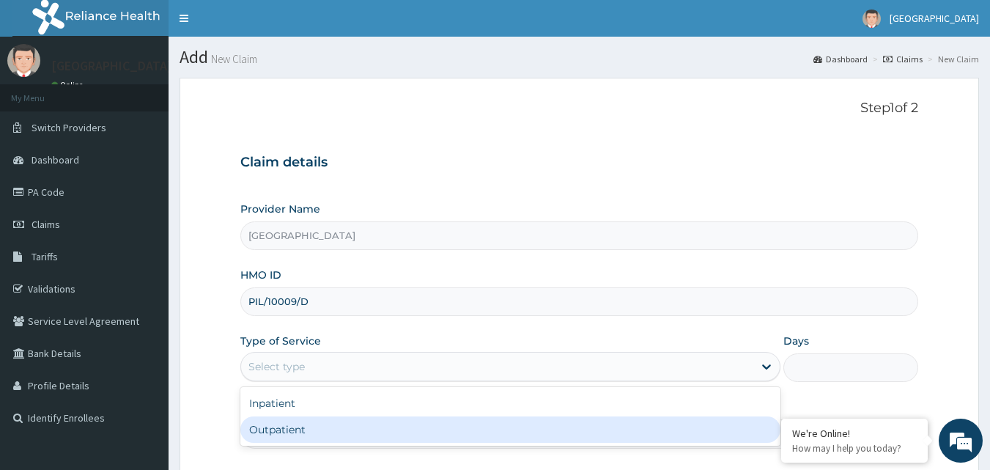
click at [315, 434] on div "Outpatient" at bounding box center [510, 429] width 540 height 26
type input "1"
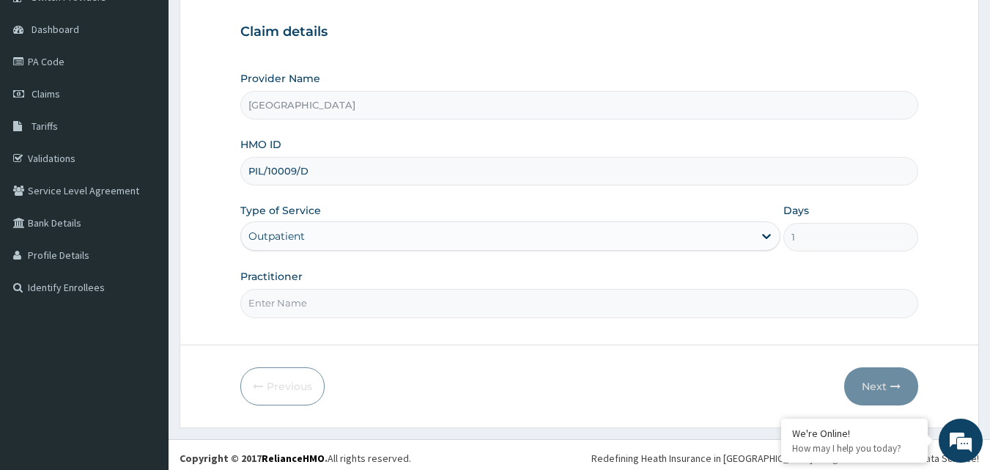
scroll to position [137, 0]
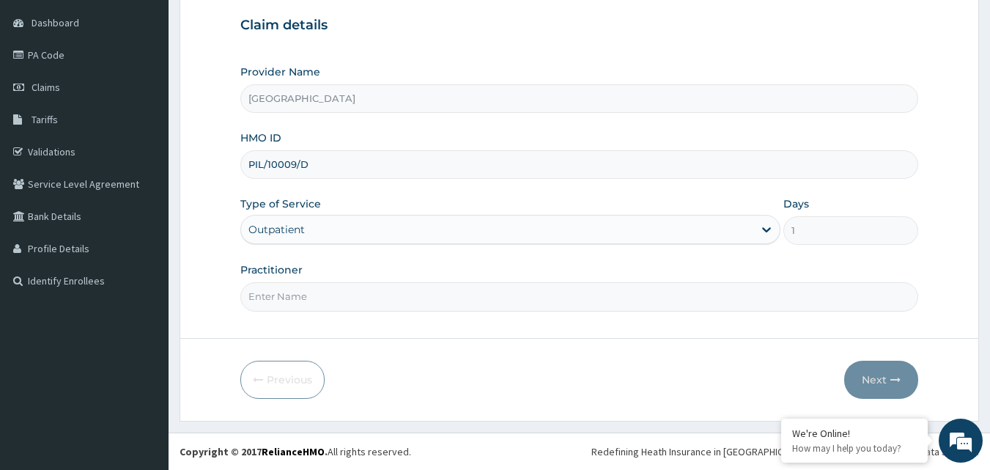
click at [344, 299] on input "Practitioner" at bounding box center [579, 296] width 678 height 29
type input "Dr [PERSON_NAME]"
click at [886, 367] on button "Next" at bounding box center [881, 379] width 74 height 38
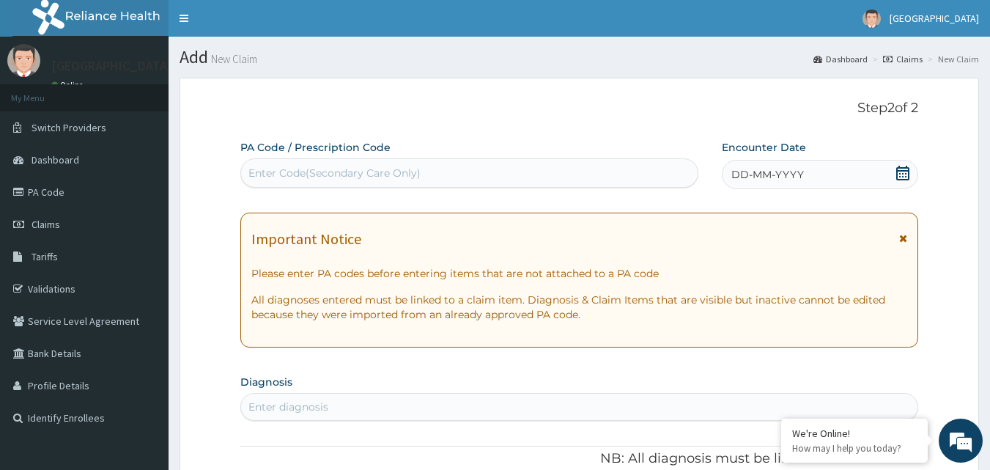
click at [389, 171] on div "Enter Code(Secondary Care Only)" at bounding box center [334, 173] width 172 height 15
drag, startPoint x: 389, startPoint y: 169, endPoint x: 504, endPoint y: 108, distance: 130.5
click at [504, 108] on p "Step 2 of 2" at bounding box center [579, 108] width 678 height 16
click at [337, 174] on div "Enter Code(Secondary Care Only)" at bounding box center [334, 173] width 172 height 15
paste input "PA/2CAF5D"
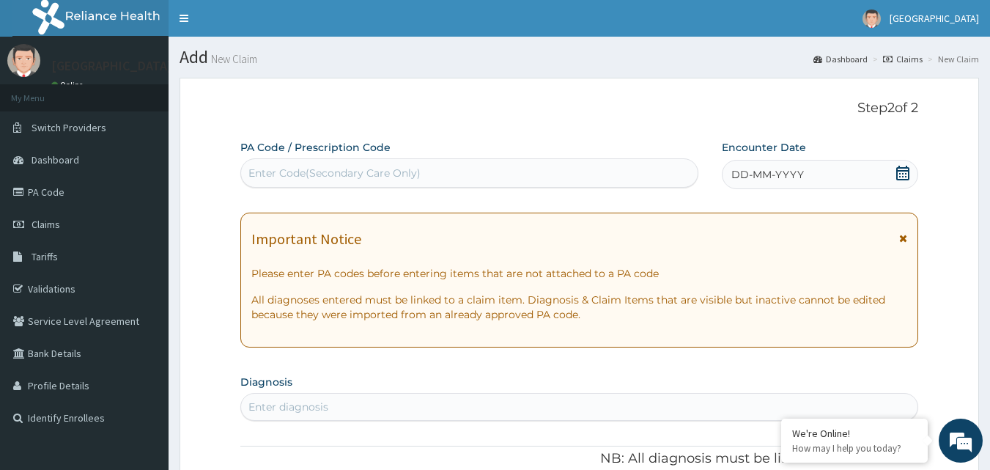
type input "PA/2CAF5D"
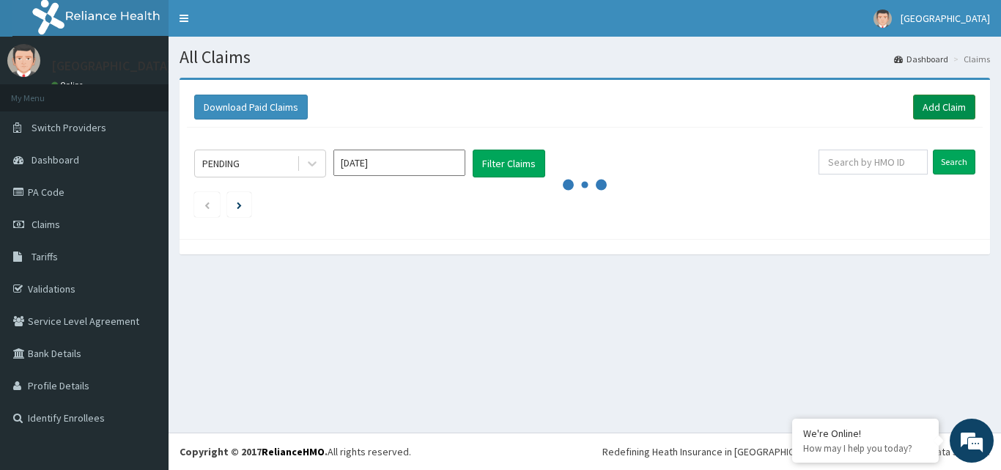
click at [944, 107] on link "Add Claim" at bounding box center [944, 107] width 62 height 25
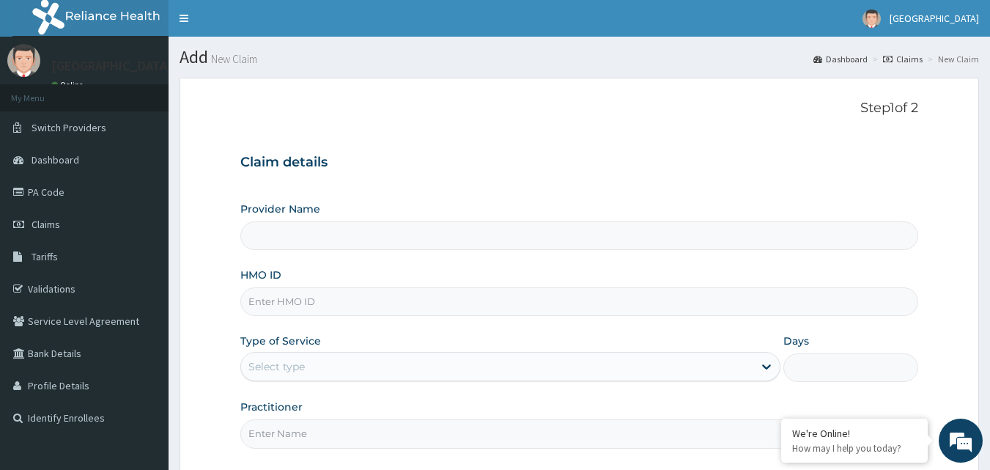
type input "[GEOGRAPHIC_DATA]"
click at [338, 304] on input "HMO ID" at bounding box center [579, 301] width 678 height 29
paste input "PIL/10009/B"
type input "PIL/10009/B"
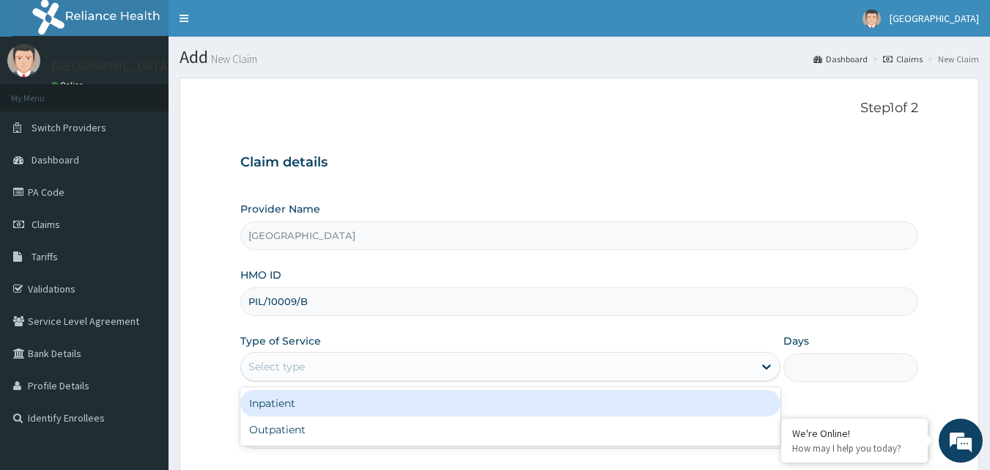
click at [341, 360] on div "Select type" at bounding box center [497, 366] width 512 height 23
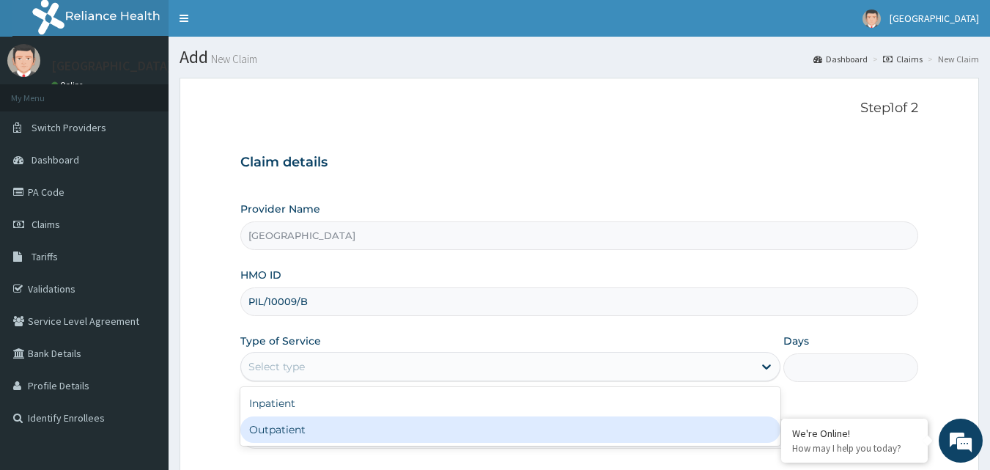
click at [342, 426] on div "Outpatient" at bounding box center [510, 429] width 540 height 26
type input "1"
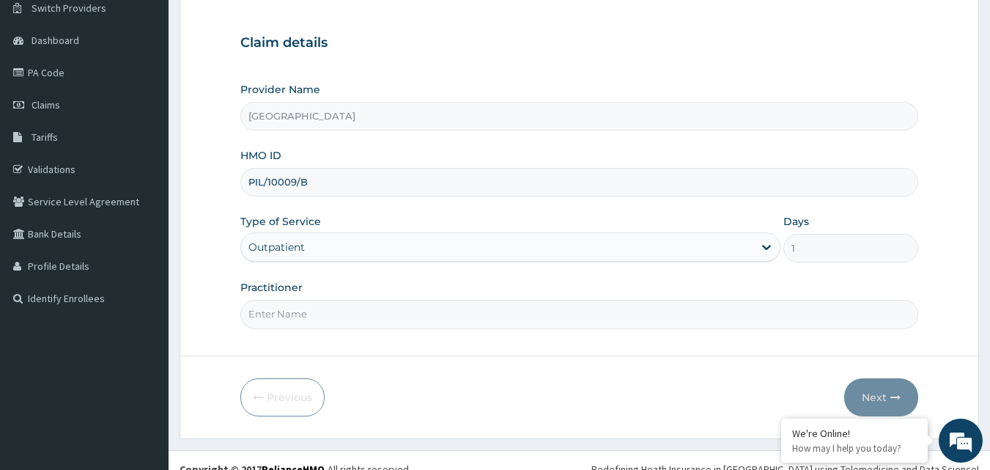
scroll to position [137, 0]
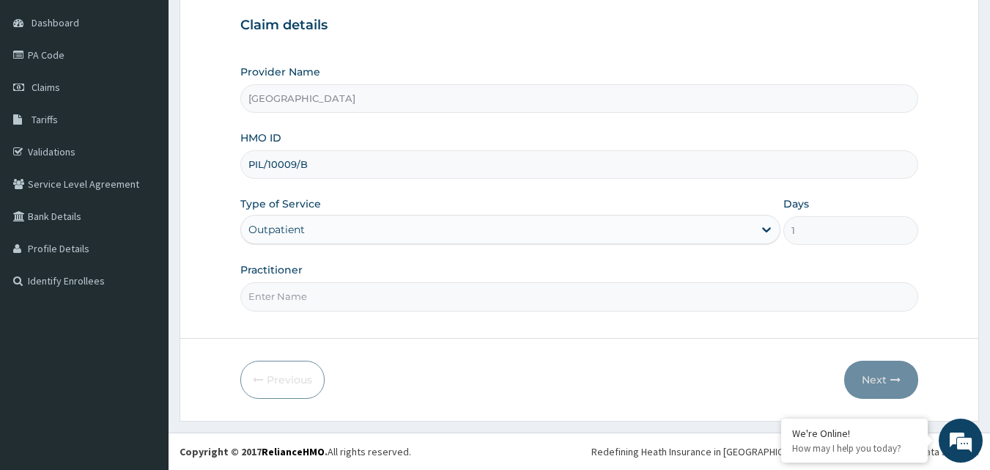
click at [375, 301] on input "Practitioner" at bounding box center [579, 296] width 678 height 29
type input "Dr Serena"
click at [896, 371] on button "Next" at bounding box center [881, 379] width 74 height 38
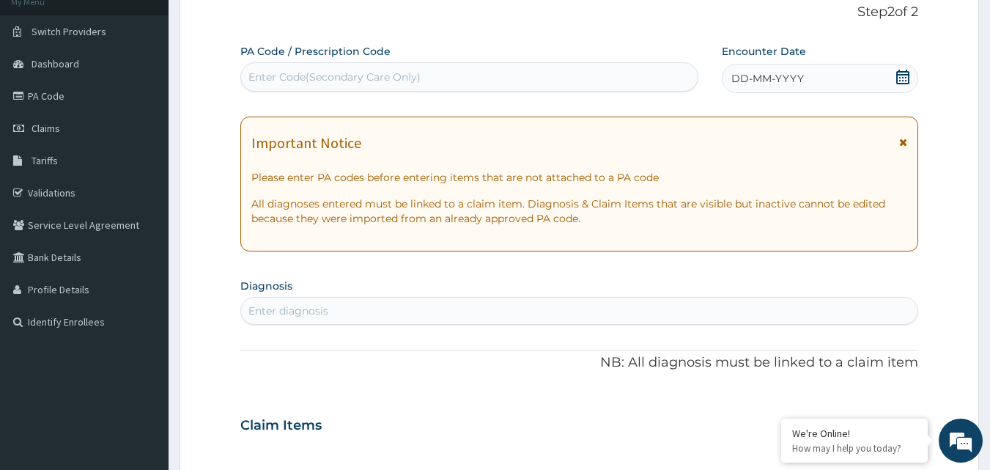
scroll to position [0, 0]
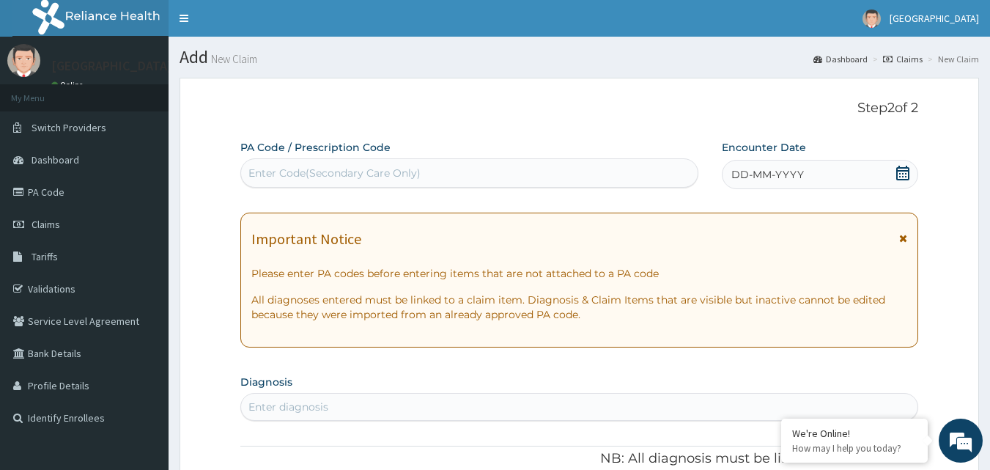
click at [341, 171] on div "Enter Code(Secondary Care Only)" at bounding box center [334, 173] width 172 height 15
drag, startPoint x: 341, startPoint y: 171, endPoint x: 307, endPoint y: 173, distance: 33.8
click at [307, 173] on div "Enter Code(Secondary Care Only)" at bounding box center [334, 173] width 172 height 15
paste input "PA/ED5020"
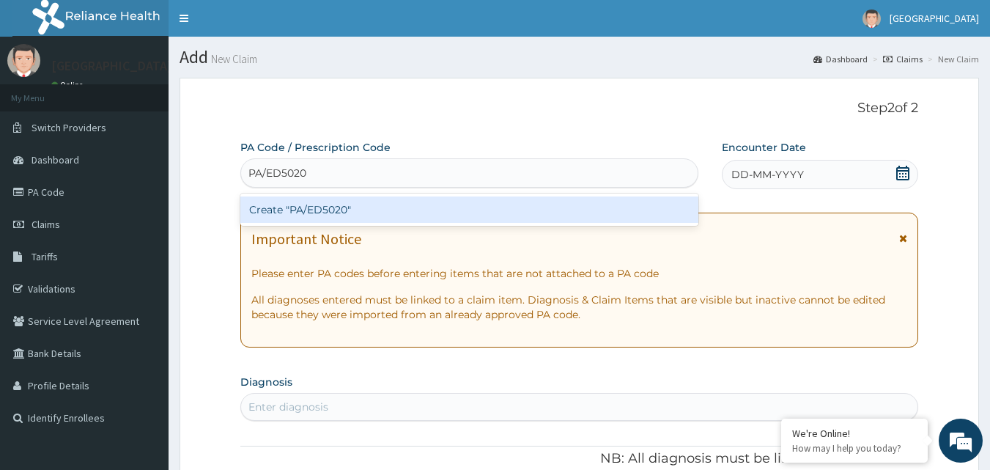
type input "PA/ED5020"
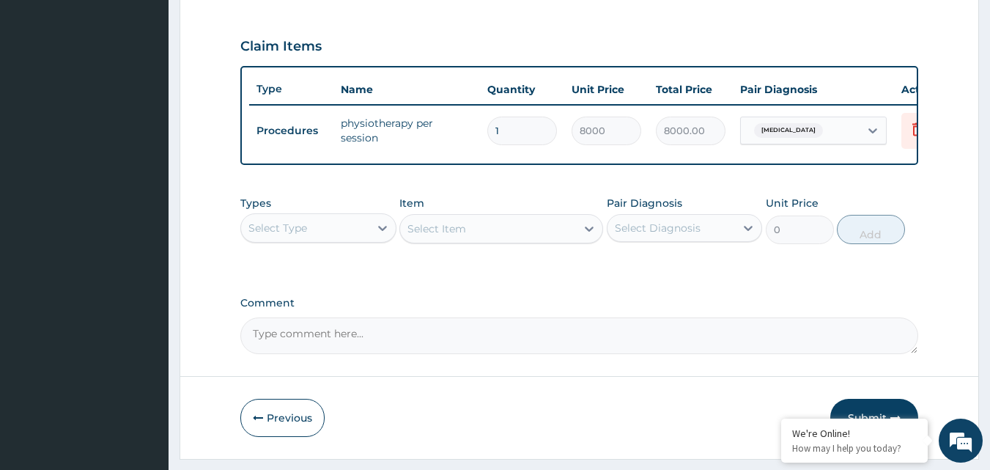
scroll to position [528, 0]
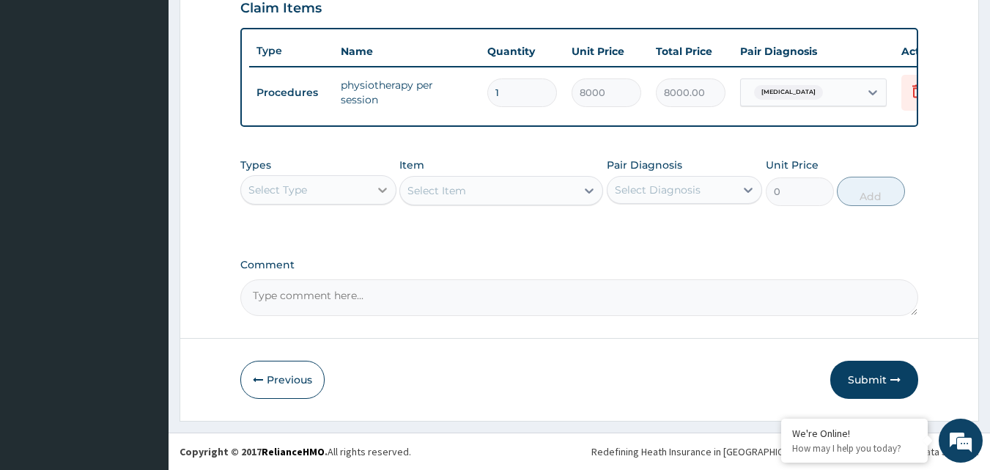
click at [376, 193] on icon at bounding box center [382, 189] width 15 height 15
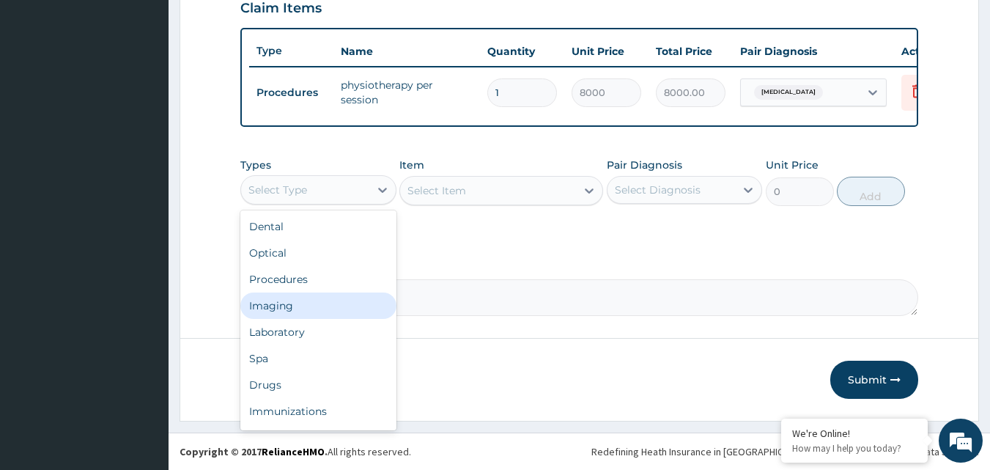
scroll to position [50, 0]
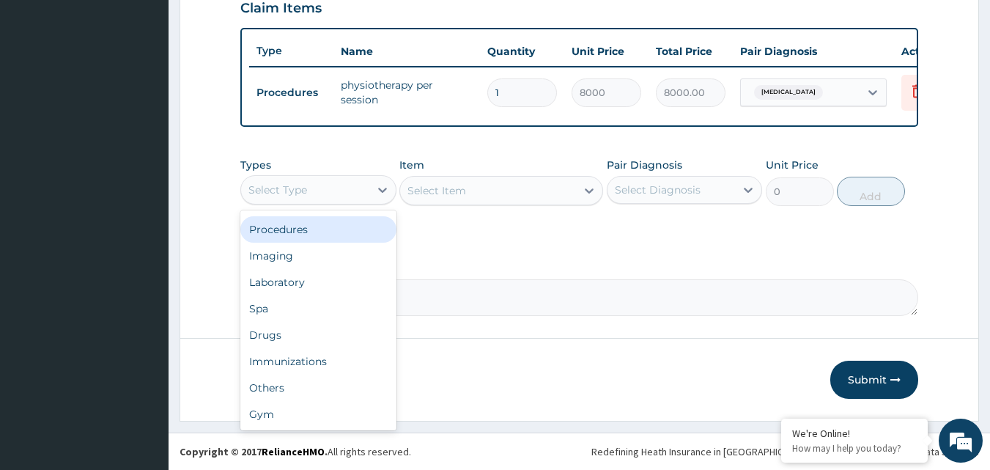
click at [322, 225] on div "Procedures" at bounding box center [318, 229] width 156 height 26
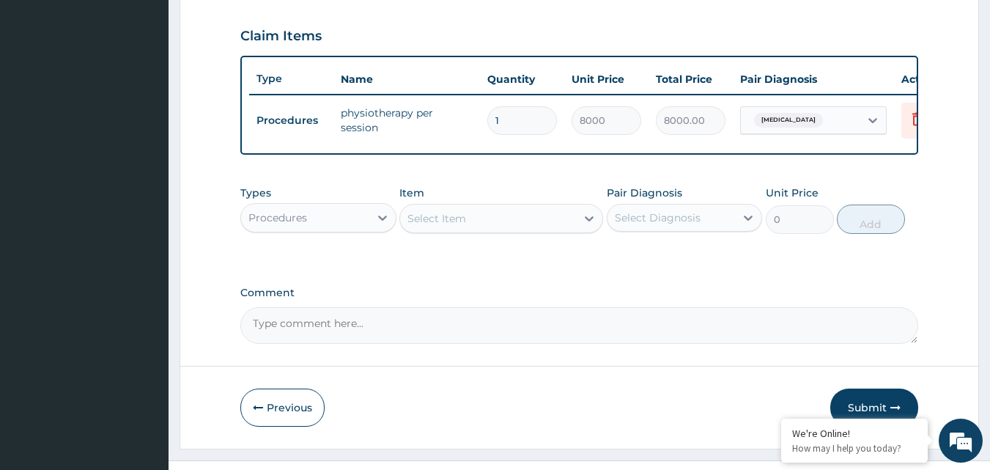
scroll to position [382, 0]
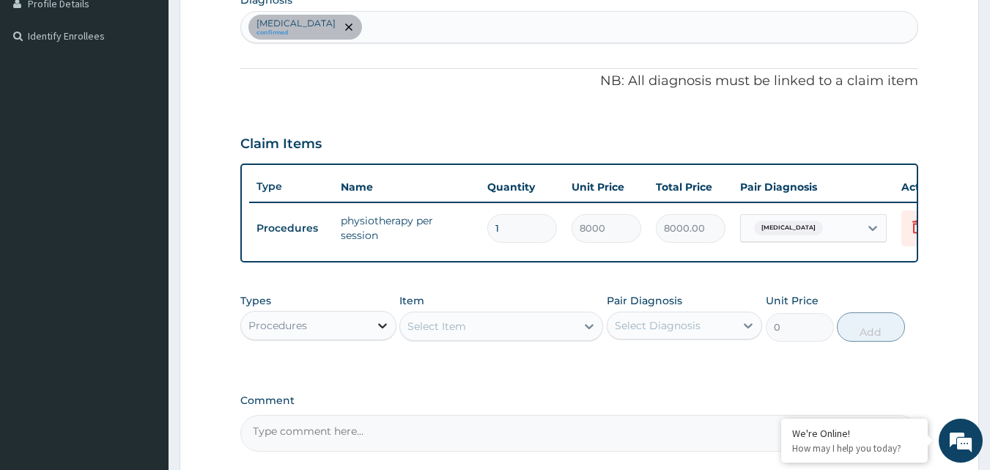
click at [382, 333] on icon at bounding box center [382, 325] width 15 height 15
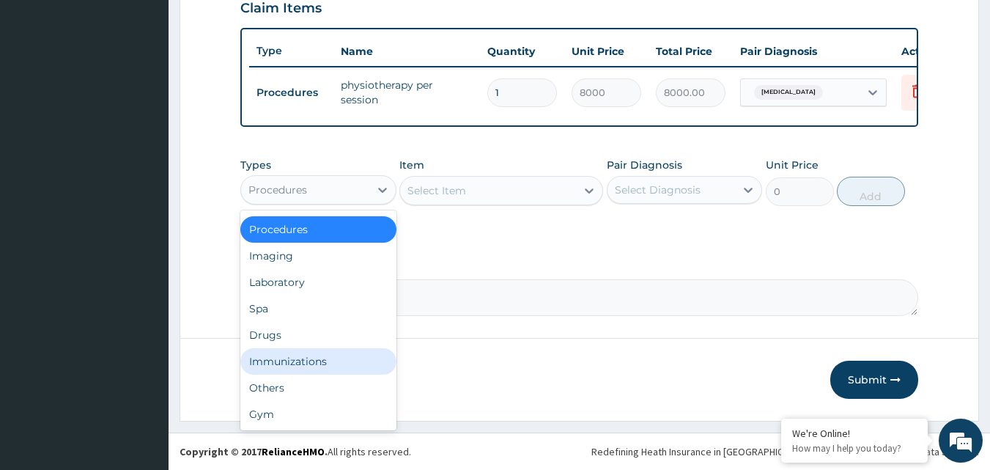
scroll to position [0, 0]
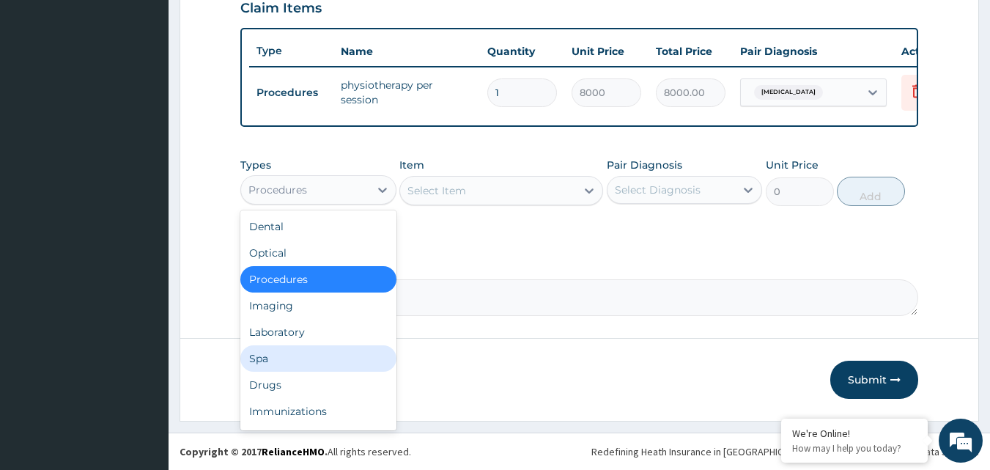
click at [467, 259] on label "Comment" at bounding box center [579, 265] width 678 height 12
click at [467, 279] on textarea "Comment" at bounding box center [579, 297] width 678 height 37
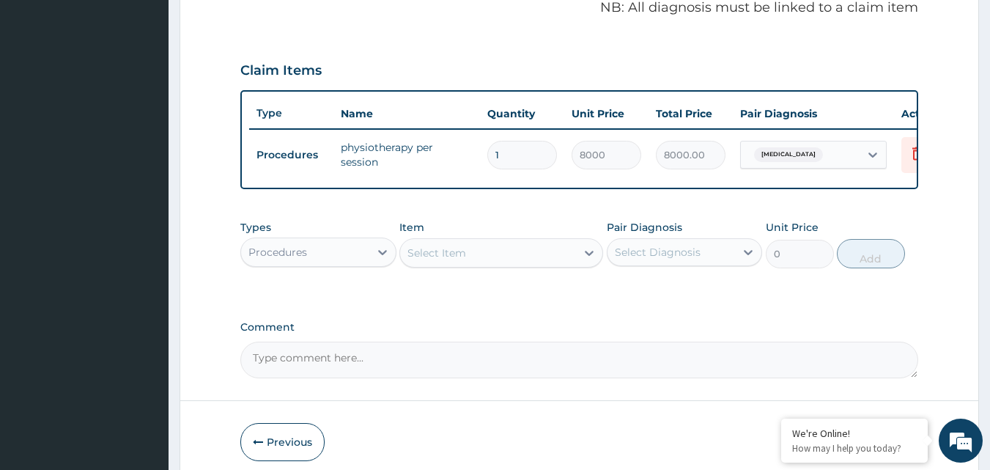
scroll to position [528, 0]
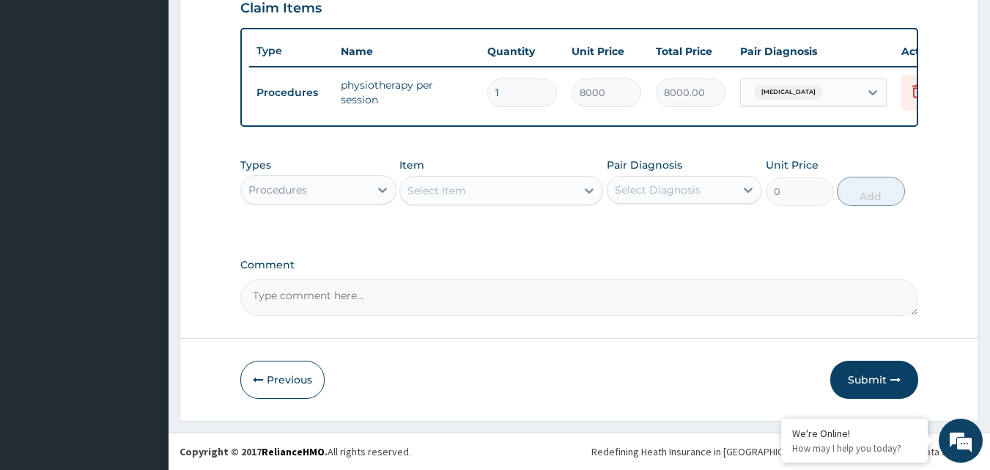
click at [870, 371] on button "Submit" at bounding box center [874, 379] width 88 height 38
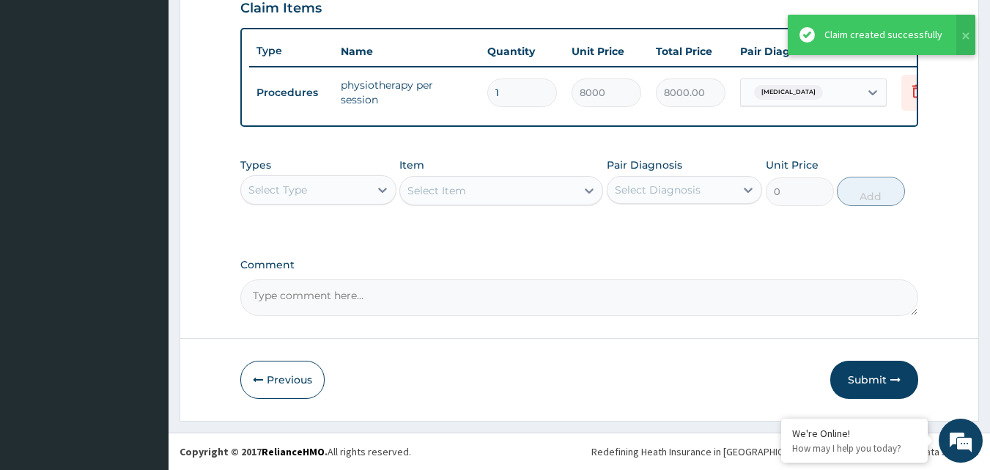
scroll to position [517, 0]
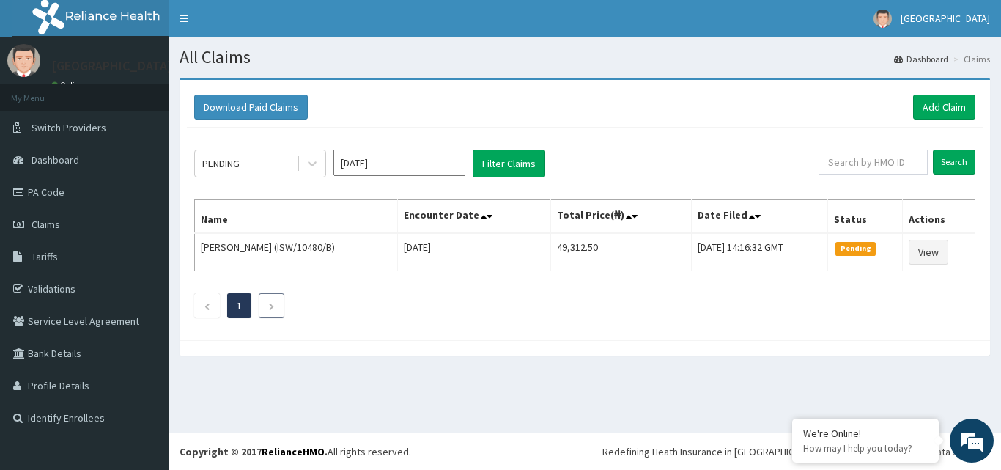
click at [272, 302] on icon "Next page" at bounding box center [271, 306] width 7 height 9
click at [264, 302] on li at bounding box center [272, 305] width 26 height 25
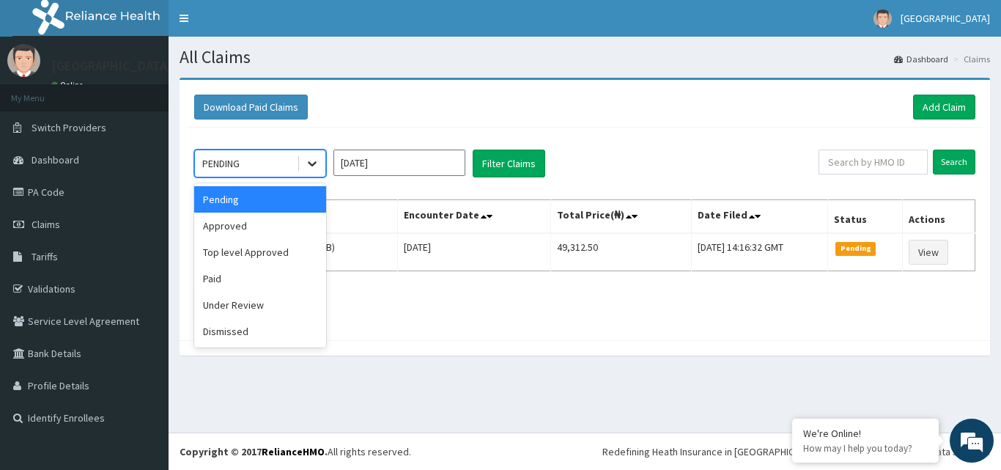
click at [312, 169] on icon at bounding box center [312, 163] width 15 height 15
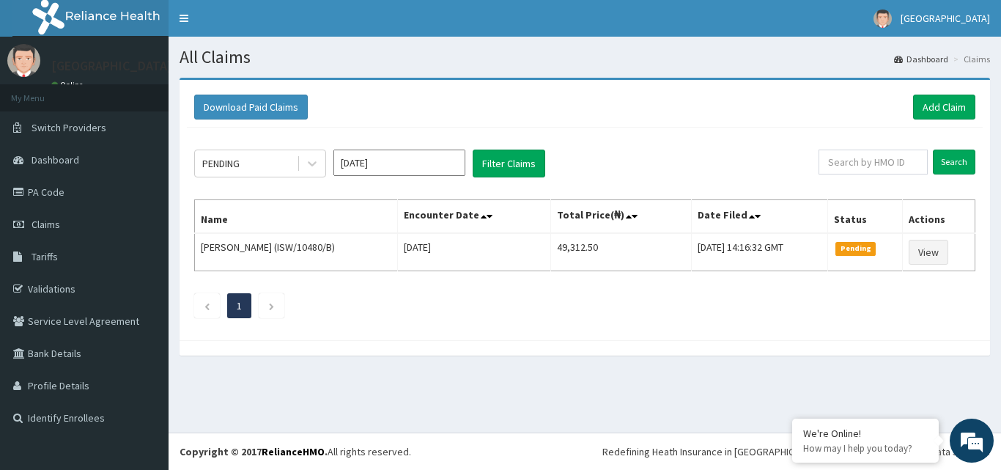
click at [563, 315] on ul "1" at bounding box center [584, 305] width 781 height 25
click at [267, 300] on li at bounding box center [272, 305] width 26 height 25
click at [207, 312] on li at bounding box center [207, 305] width 26 height 25
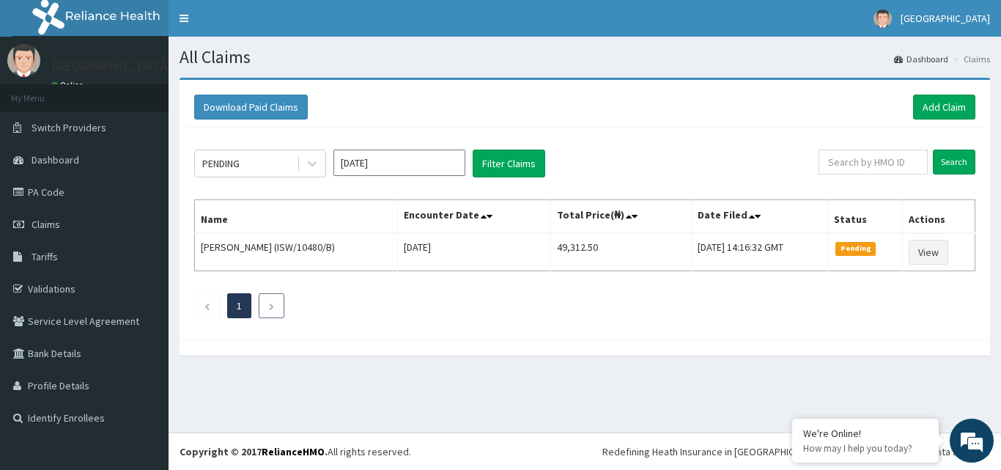
click at [267, 308] on li at bounding box center [272, 305] width 26 height 25
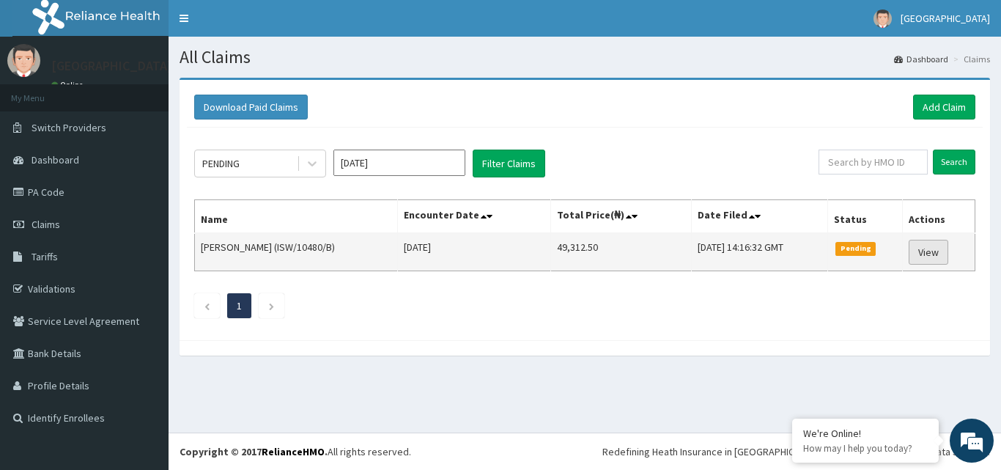
click at [936, 257] on link "View" at bounding box center [928, 252] width 40 height 25
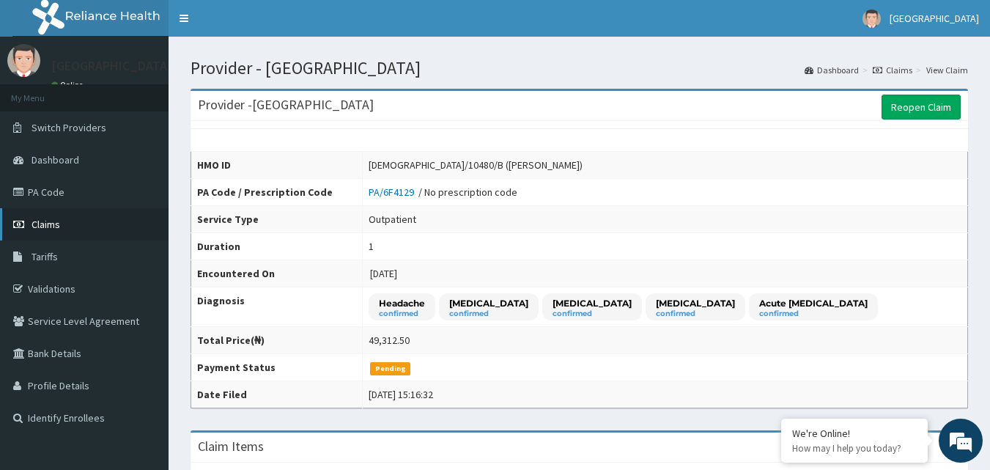
click at [48, 232] on link "Claims" at bounding box center [84, 224] width 169 height 32
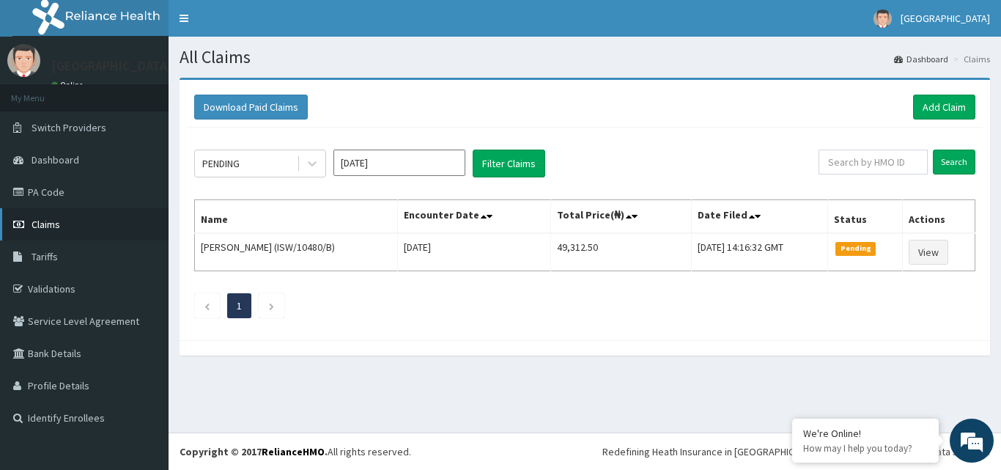
click at [45, 224] on span "Claims" at bounding box center [46, 224] width 29 height 13
click at [317, 160] on icon at bounding box center [312, 163] width 15 height 15
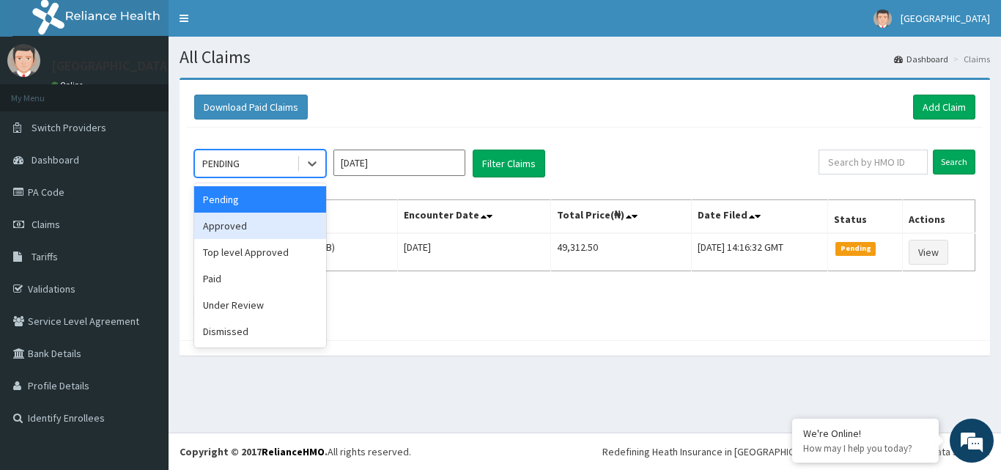
click at [289, 230] on div "Approved" at bounding box center [260, 225] width 132 height 26
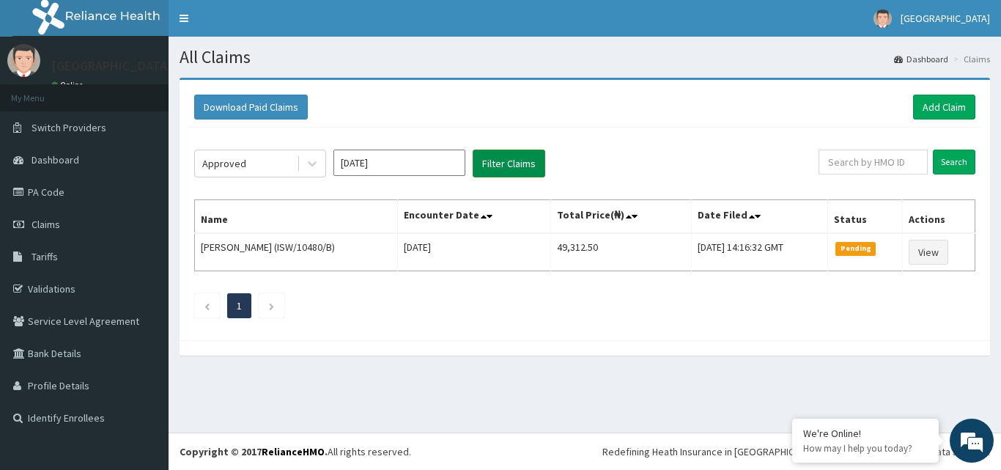
click at [500, 174] on button "Filter Claims" at bounding box center [509, 163] width 73 height 28
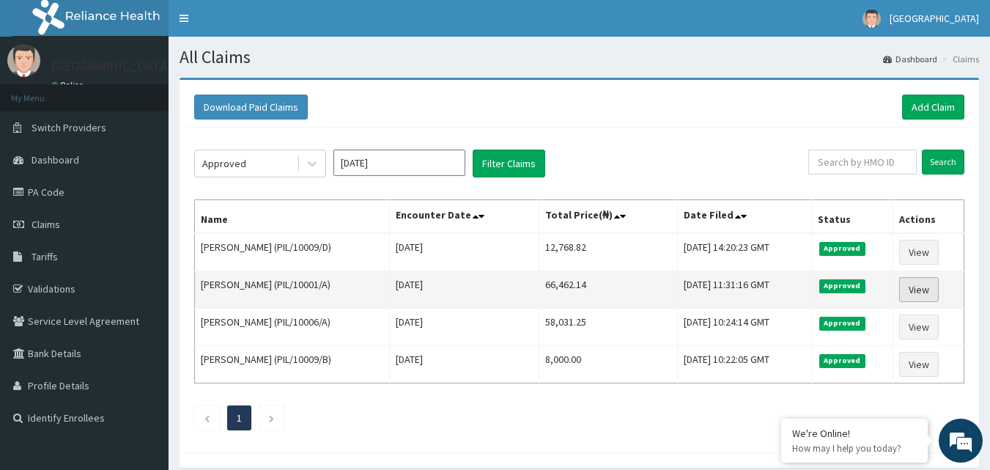
click at [929, 292] on link "View" at bounding box center [919, 289] width 40 height 25
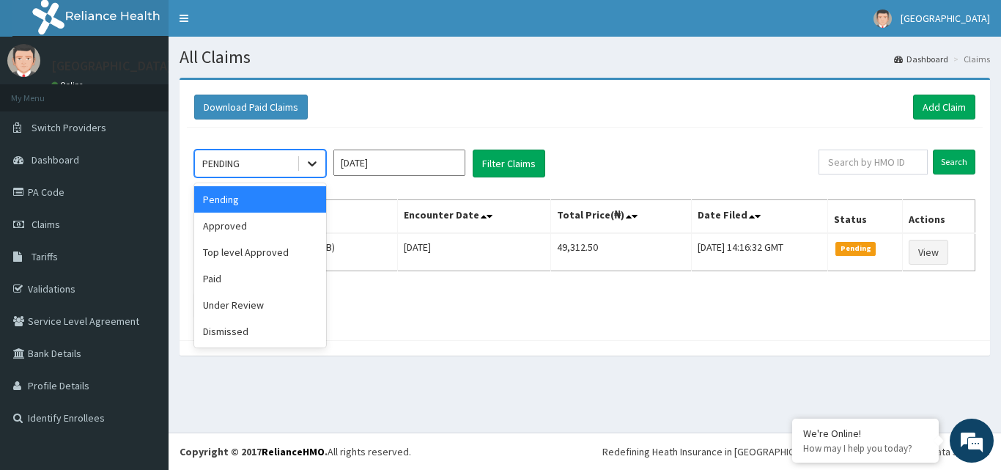
click at [316, 166] on icon at bounding box center [312, 163] width 15 height 15
click at [286, 236] on div "Approved" at bounding box center [260, 225] width 132 height 26
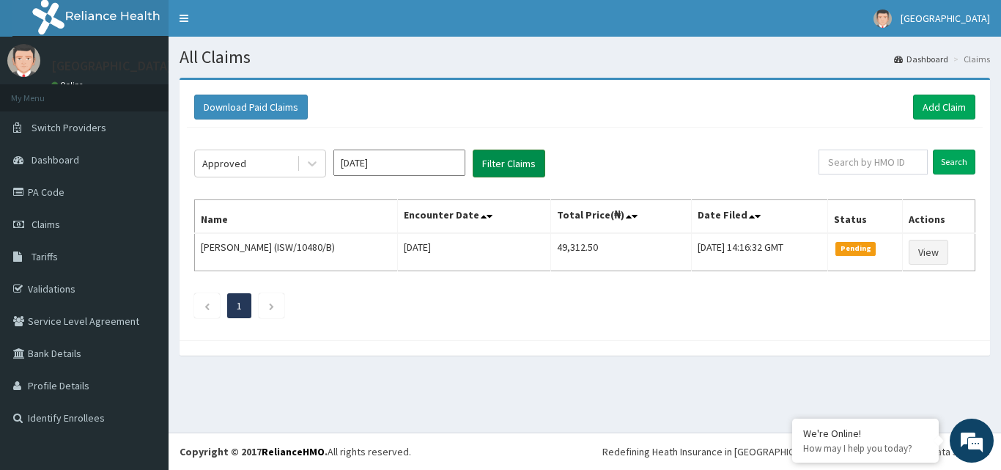
click at [541, 167] on button "Filter Claims" at bounding box center [509, 163] width 73 height 28
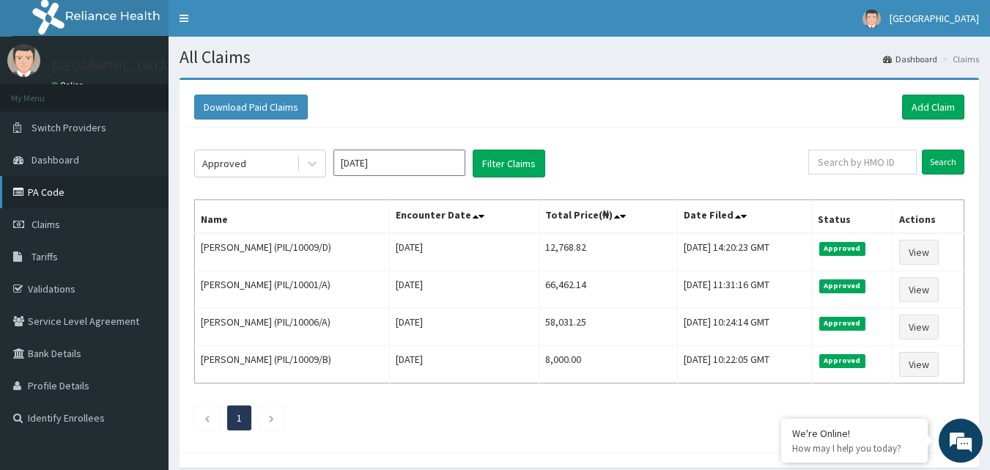
click at [79, 186] on link "PA Code" at bounding box center [84, 192] width 169 height 32
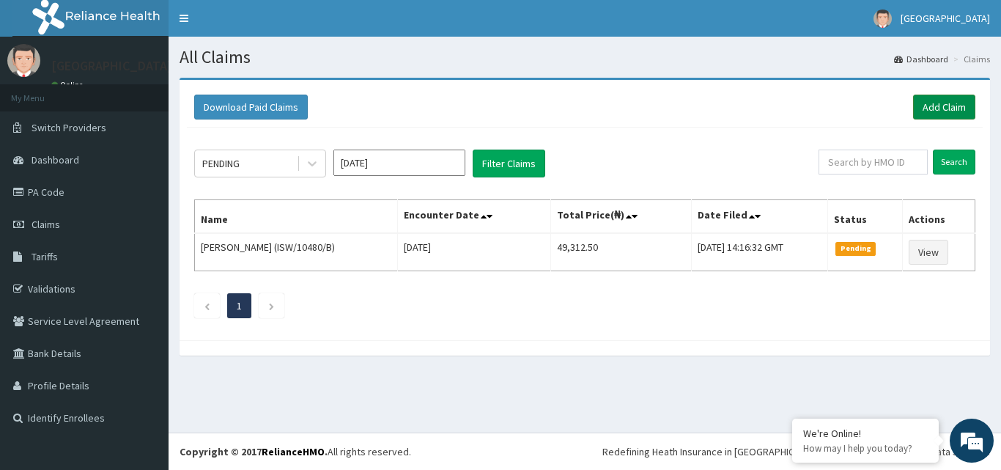
click at [939, 100] on link "Add Claim" at bounding box center [944, 107] width 62 height 25
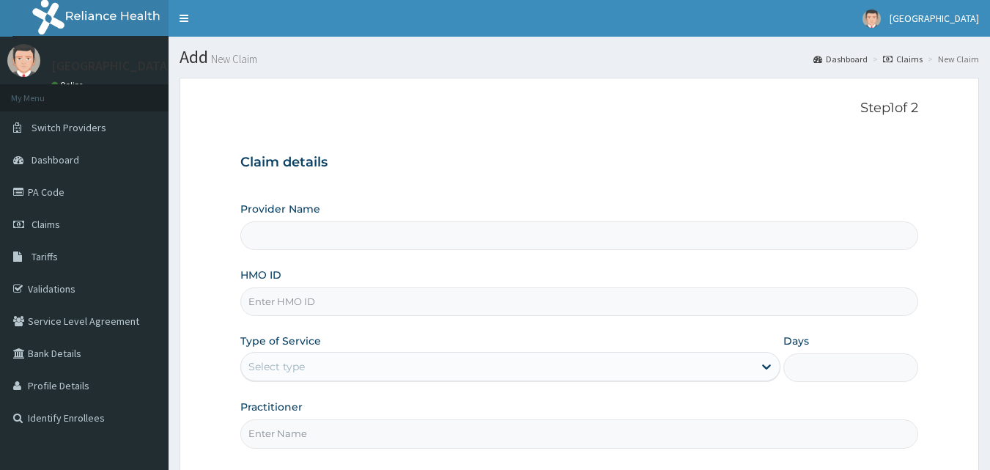
type input "[GEOGRAPHIC_DATA]"
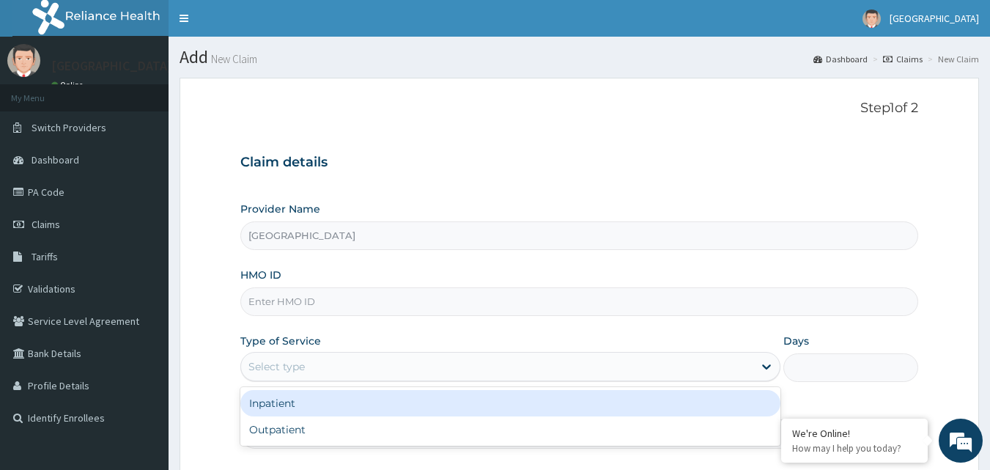
click at [390, 364] on div "Select type" at bounding box center [497, 366] width 512 height 23
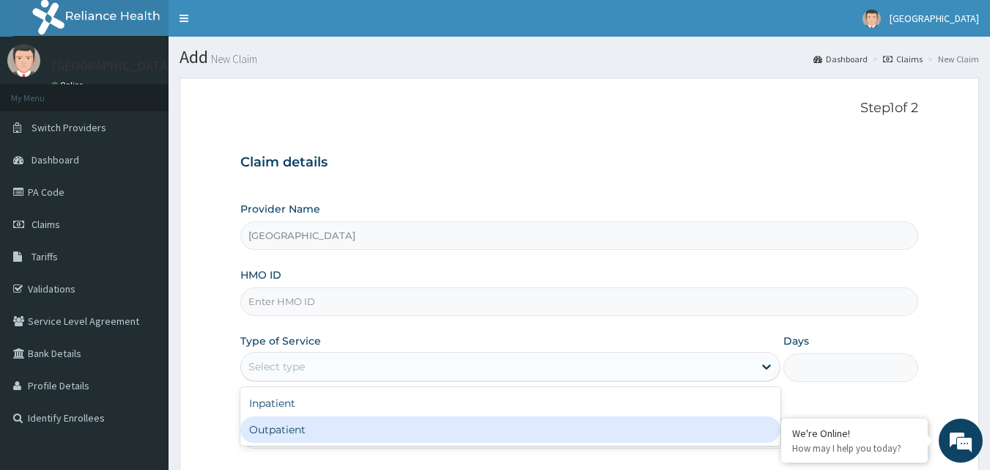
click at [390, 425] on div "Outpatient" at bounding box center [510, 429] width 540 height 26
type input "1"
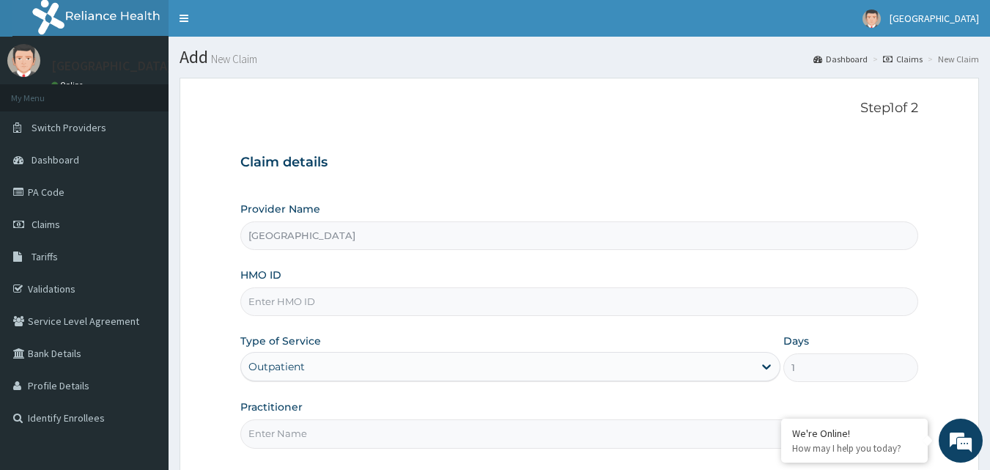
scroll to position [73, 0]
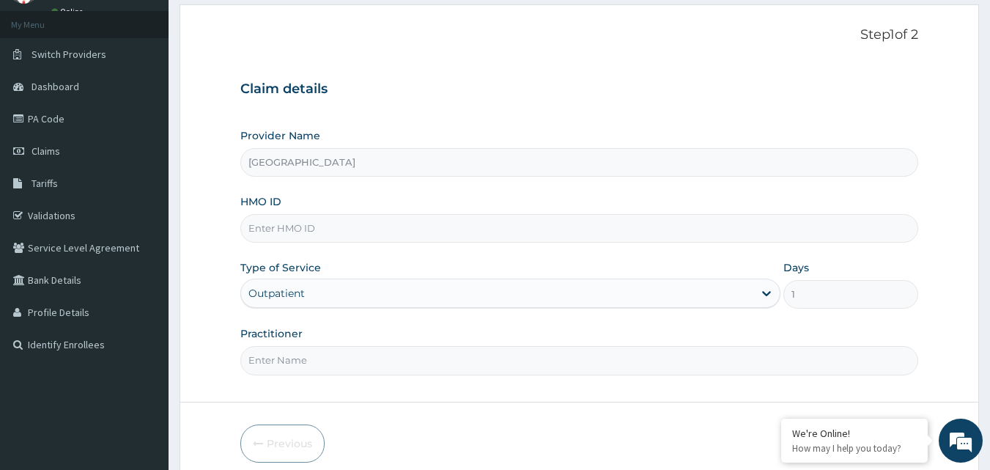
click at [329, 233] on input "HMO ID" at bounding box center [579, 228] width 678 height 29
paste input "ISW/10480/B"
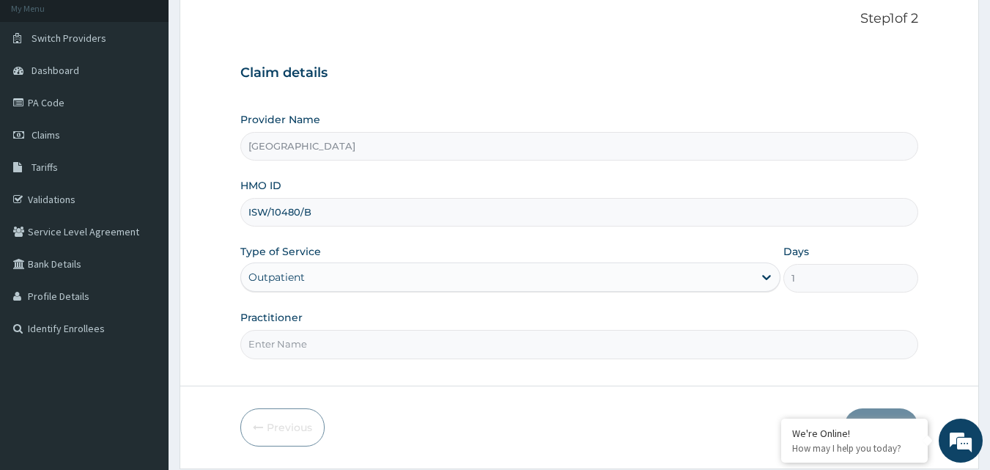
scroll to position [137, 0]
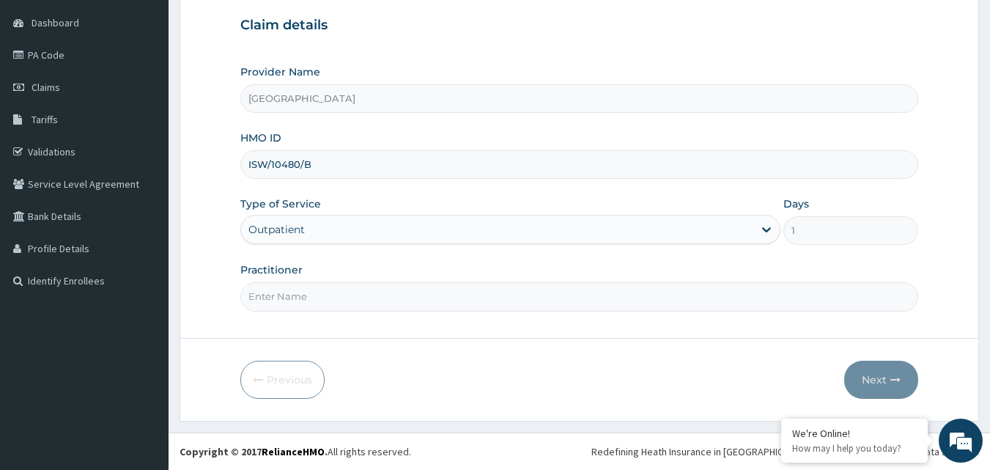
type input "ISW/10480/B"
click at [373, 295] on input "Practitioner" at bounding box center [579, 296] width 678 height 29
type input "Dr Odehi"
click at [871, 377] on button "Next" at bounding box center [881, 379] width 74 height 38
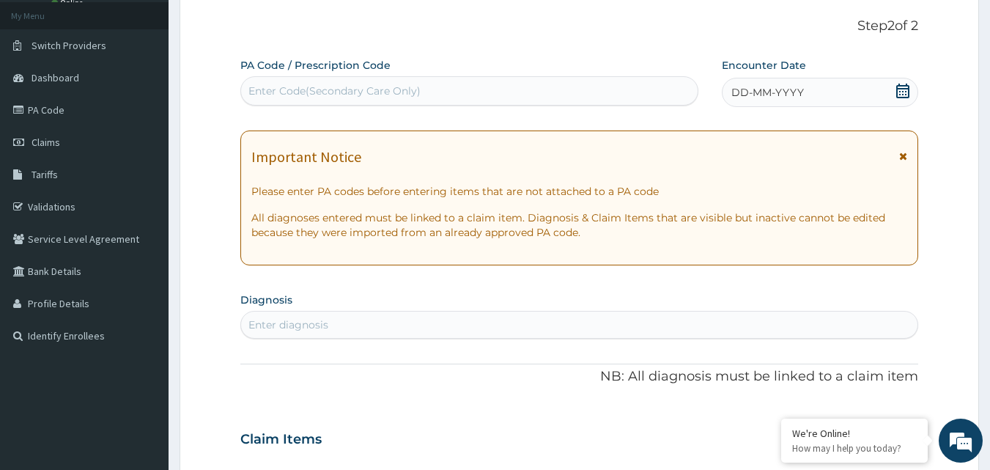
scroll to position [0, 0]
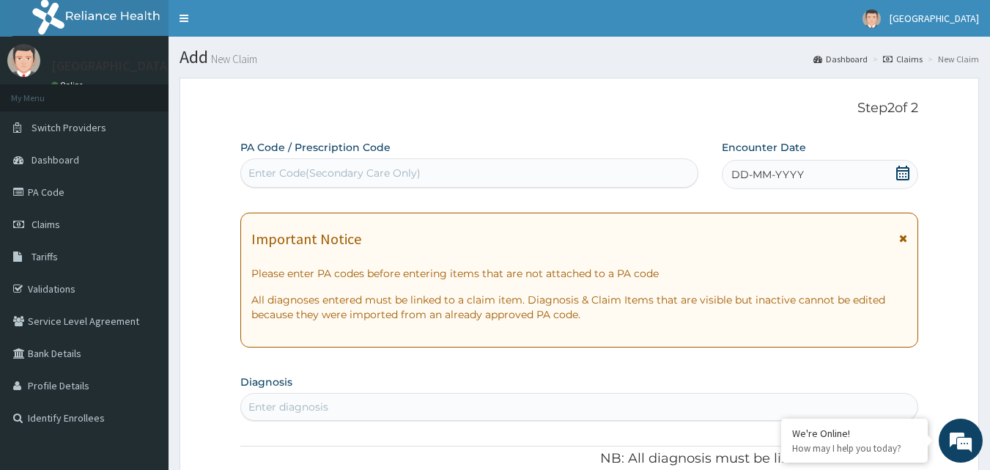
click at [508, 168] on div "Enter Code(Secondary Care Only)" at bounding box center [469, 172] width 457 height 23
paste input "ISW/10480/B"
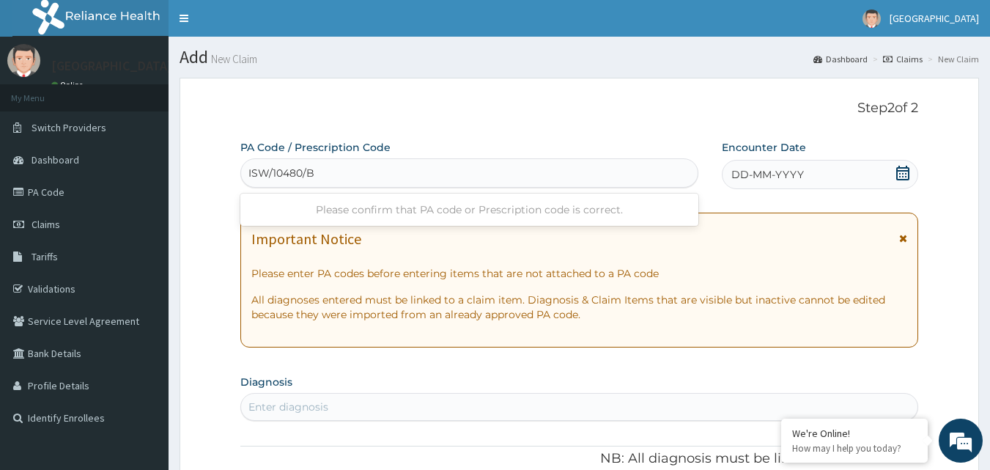
type input "ISW/10480/B"
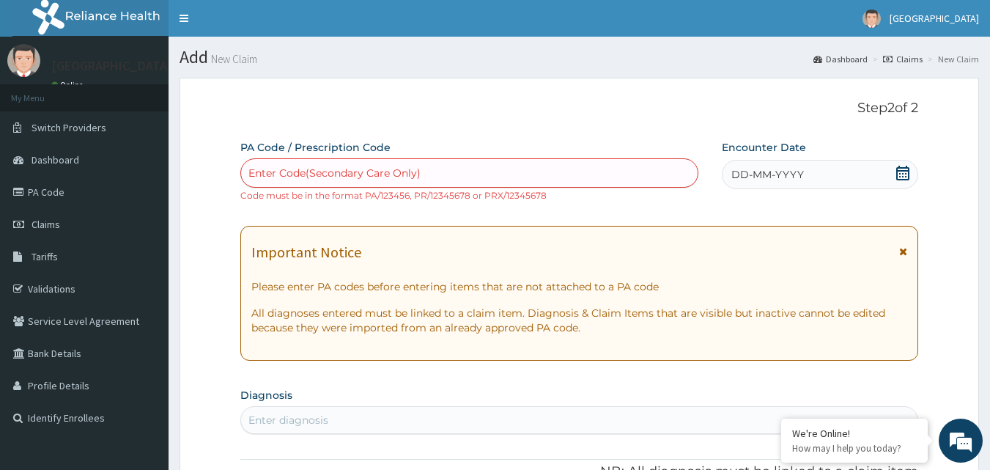
click at [824, 178] on div "DD-MM-YYYY" at bounding box center [820, 174] width 196 height 29
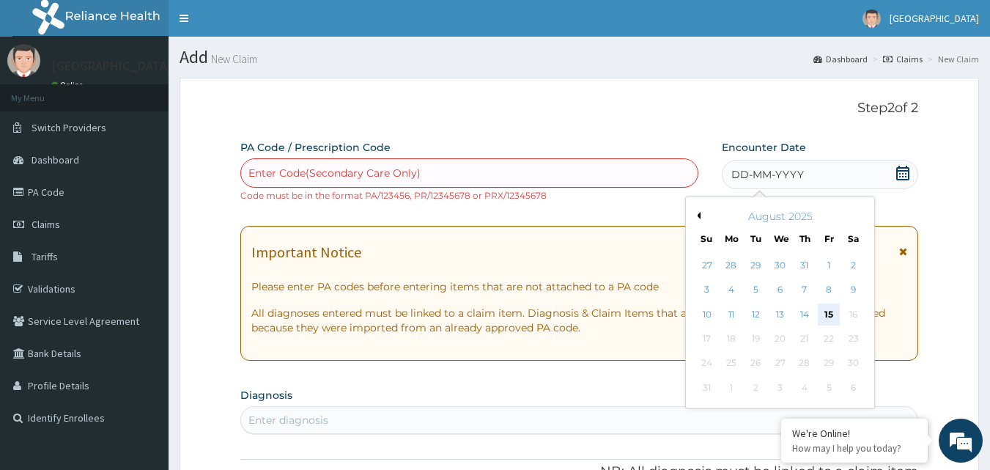
click at [832, 314] on div "15" at bounding box center [829, 314] width 22 height 22
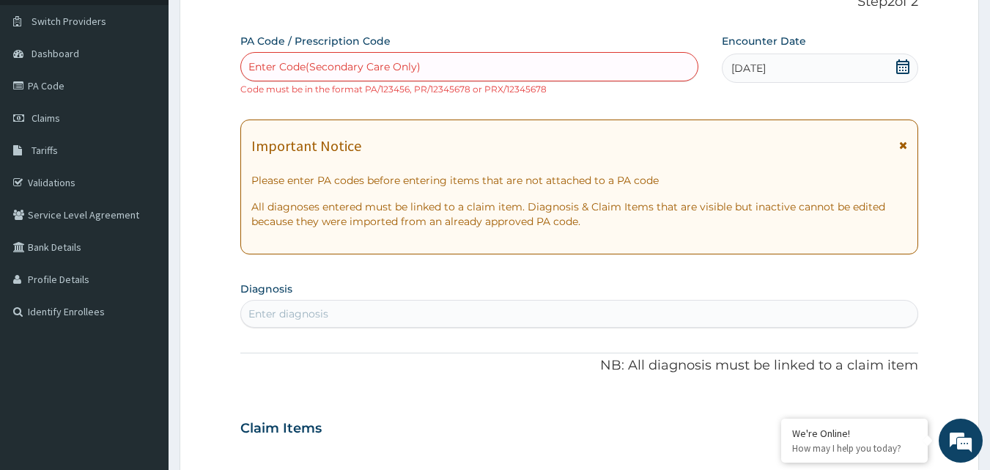
scroll to position [73, 0]
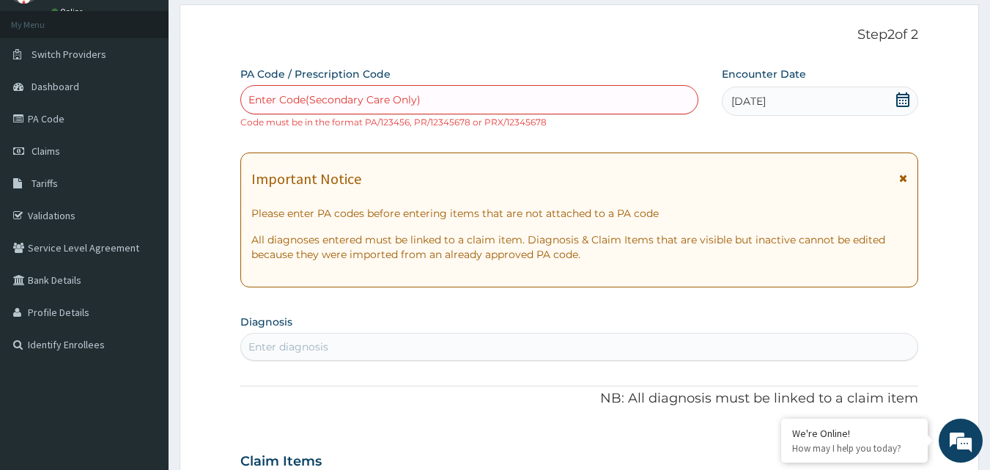
click at [346, 95] on div "Enter Code(Secondary Care Only)" at bounding box center [334, 99] width 172 height 15
click at [352, 90] on div "Enter Code(Secondary Care Only)" at bounding box center [469, 99] width 457 height 23
paste input "PA/0D5492"
type input "PA/0D5492"
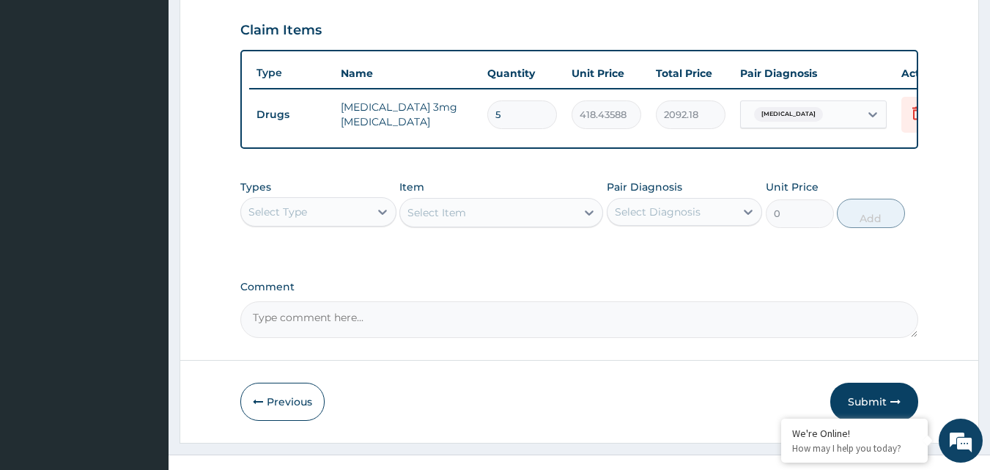
scroll to position [528, 0]
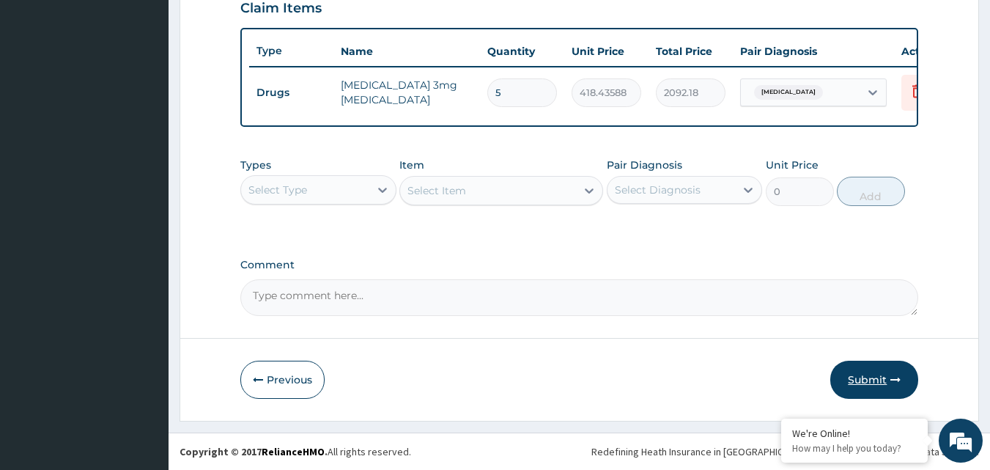
click at [867, 372] on button "Submit" at bounding box center [874, 379] width 88 height 38
